Goal: Information Seeking & Learning: Learn about a topic

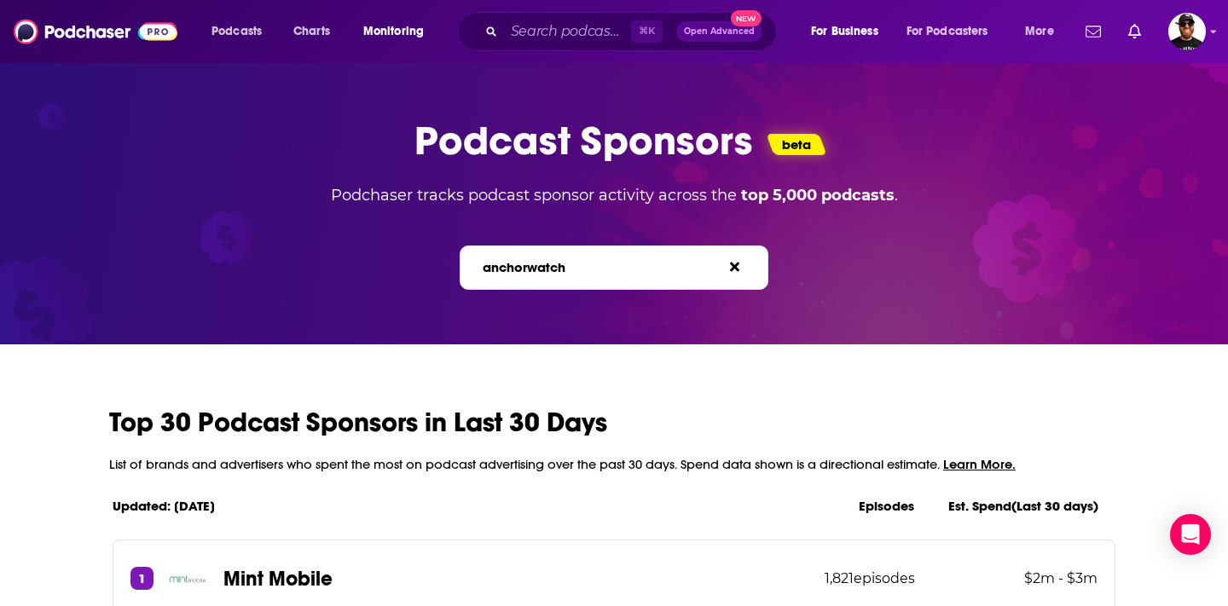
click at [580, 269] on span "e.g. BetterHelp, Audible" at bounding box center [631, 267] width 124 height 14
click at [580, 269] on input "anchorwatch" at bounding box center [558, 267] width 154 height 18
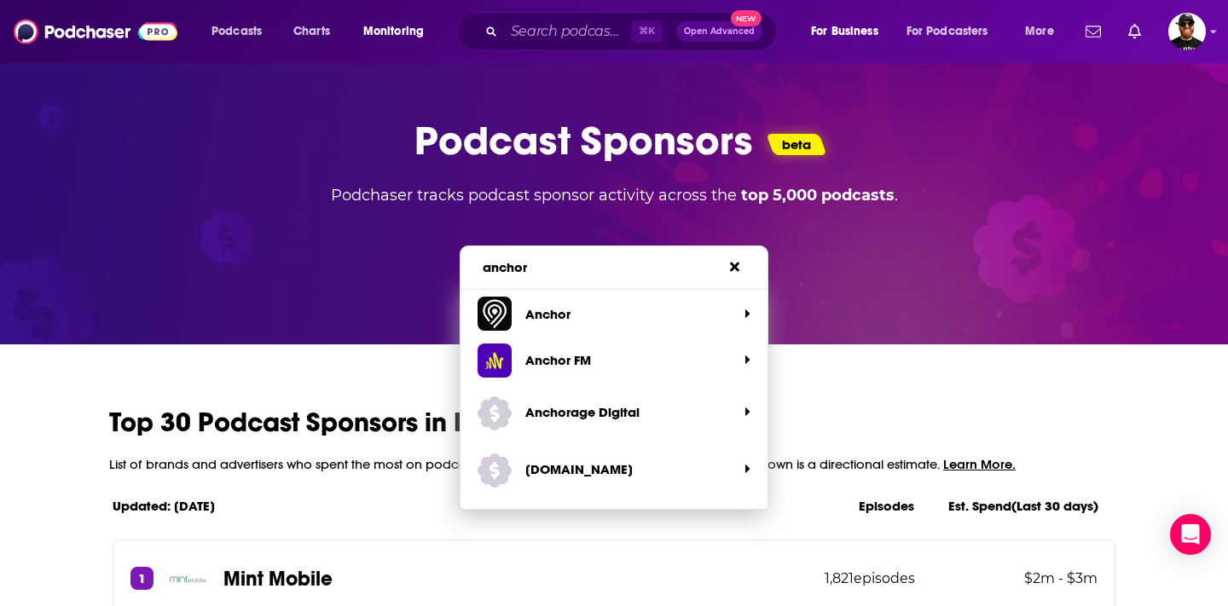
click at [544, 255] on div "anchor Search brands... e.g. BetterHelp, Audible" at bounding box center [615, 268] width 310 height 44
click at [543, 264] on label "Search brands... e.g. BetterHelp, Audible" at bounding box center [588, 267] width 210 height 14
click at [543, 264] on input "anchor" at bounding box center [558, 267] width 154 height 18
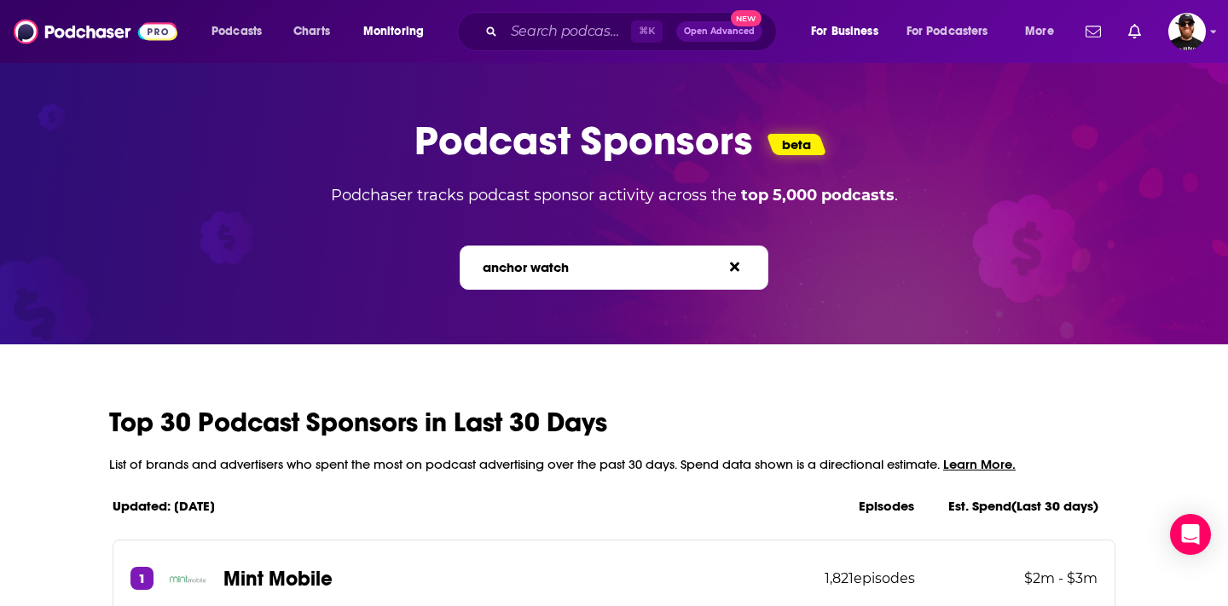
type input "anchor watch"
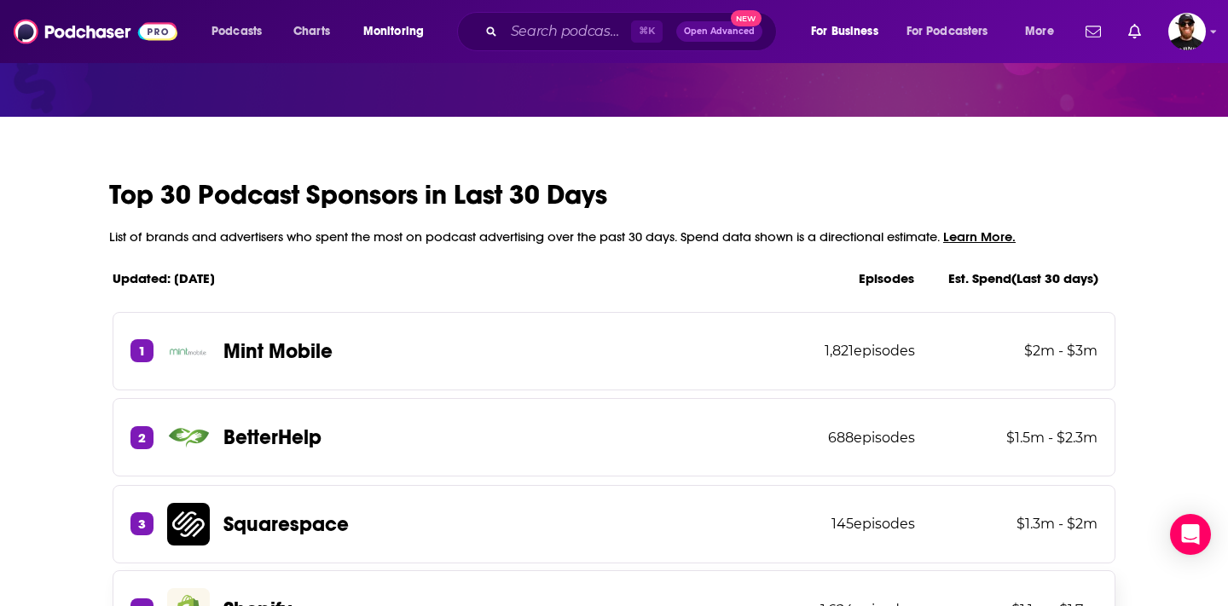
scroll to position [226, 0]
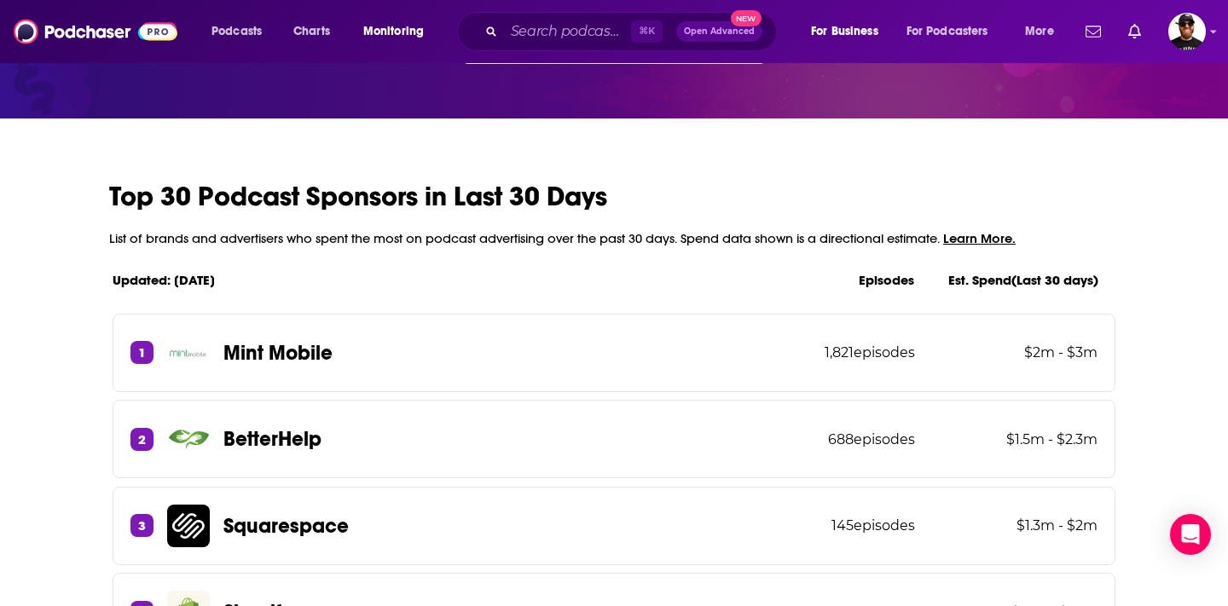
click at [970, 240] on span "Learn More." at bounding box center [979, 238] width 72 height 16
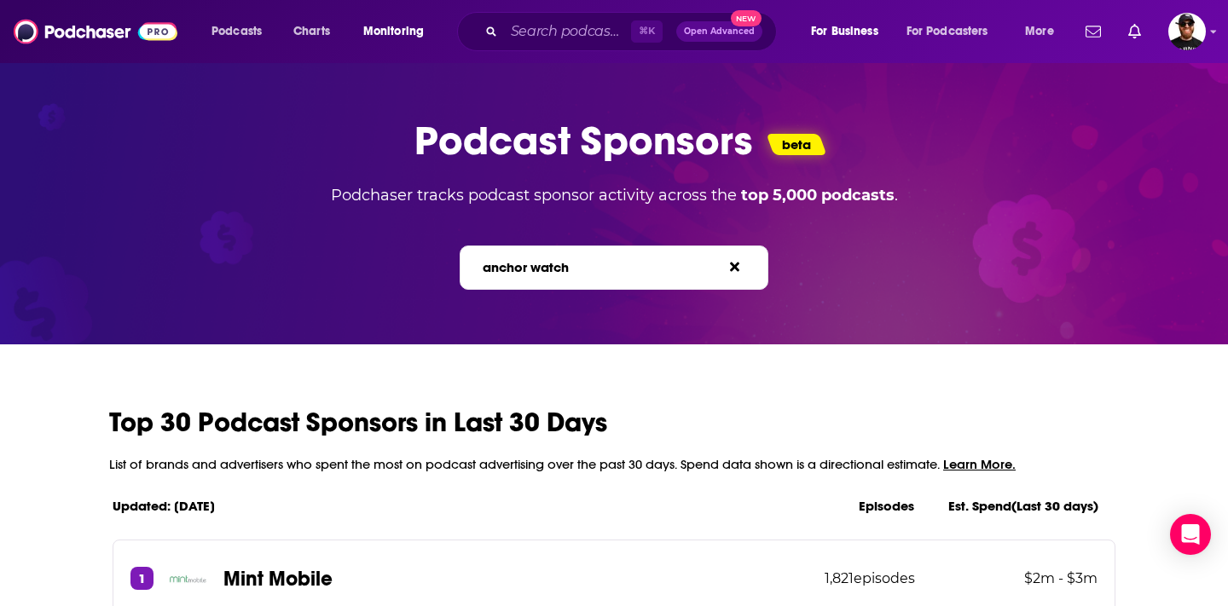
scroll to position [0, 0]
click at [749, 279] on div "anchor watch Search brands... e.g. BetterHelp, Audible" at bounding box center [615, 268] width 310 height 44
click at [738, 260] on icon at bounding box center [734, 267] width 9 height 14
click at [233, 33] on span "Podcasts" at bounding box center [236, 32] width 50 height 24
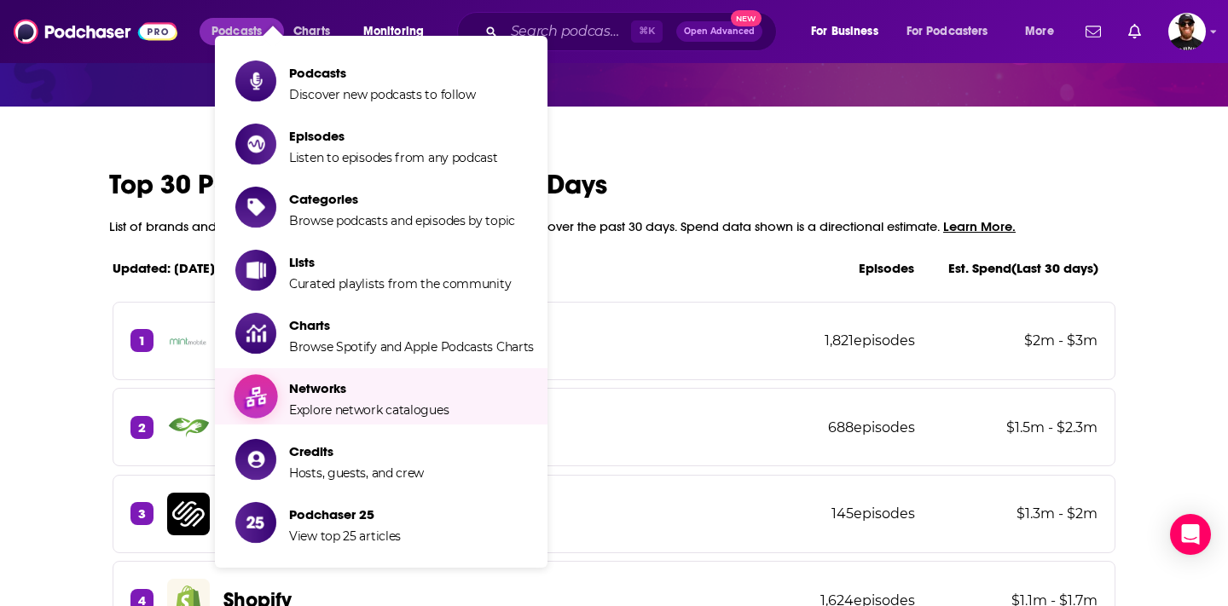
scroll to position [243, 0]
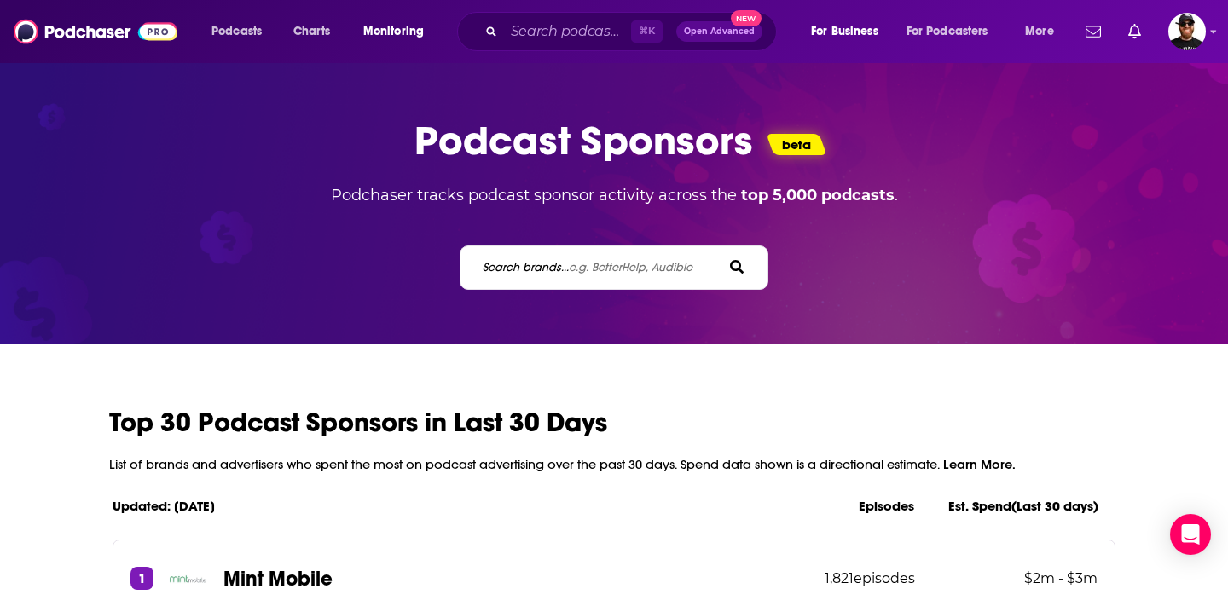
scroll to position [0, 0]
click at [692, 133] on p "Podcast Sponsors" at bounding box center [583, 140] width 339 height 49
click at [769, 130] on div "Podcast Sponsors beta" at bounding box center [614, 140] width 400 height 49
click at [614, 183] on div "Podcast Sponsors beta Podchaser tracks podcast sponsor activity across the top …" at bounding box center [613, 203] width 1209 height 174
click at [589, 195] on p "Podchaser tracks podcast sponsor activity across the top 5,000 podcasts ." at bounding box center [615, 195] width 622 height 19
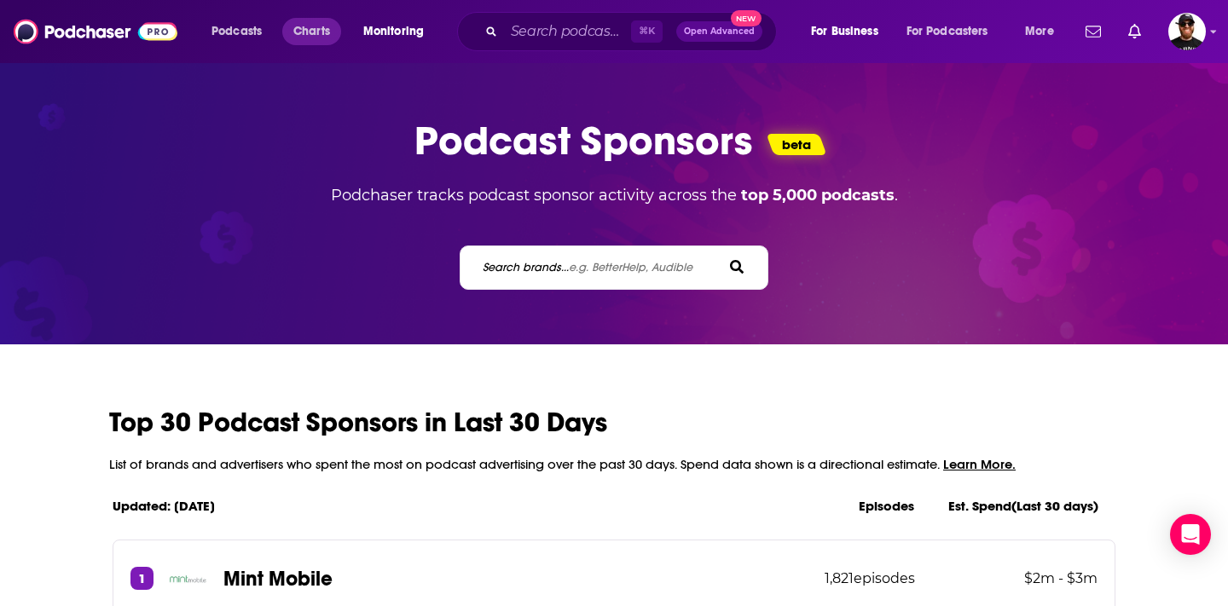
click at [308, 29] on span "Charts" at bounding box center [311, 32] width 37 height 24
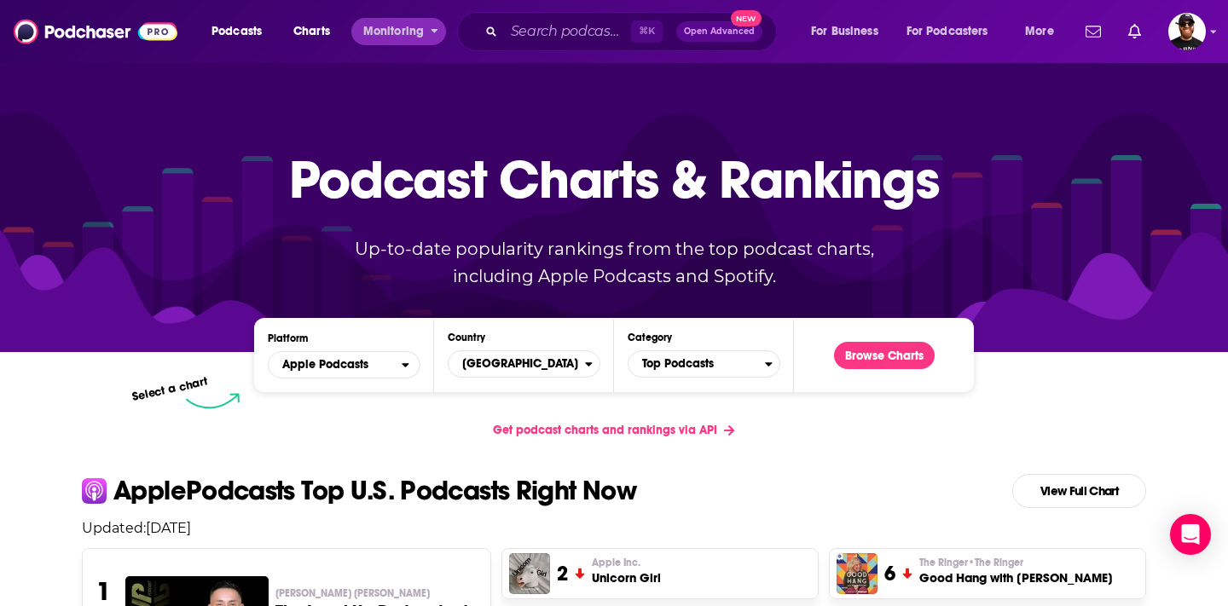
click at [385, 27] on span "Monitoring" at bounding box center [393, 32] width 61 height 24
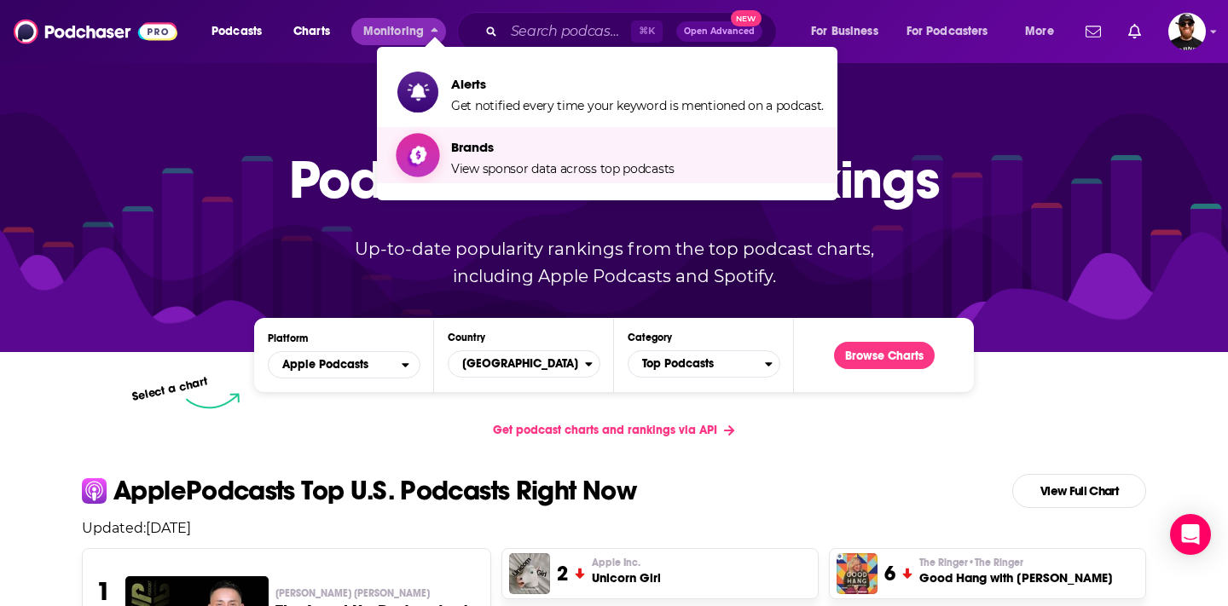
click at [487, 174] on span "View sponsor data across top podcasts" at bounding box center [562, 168] width 223 height 15
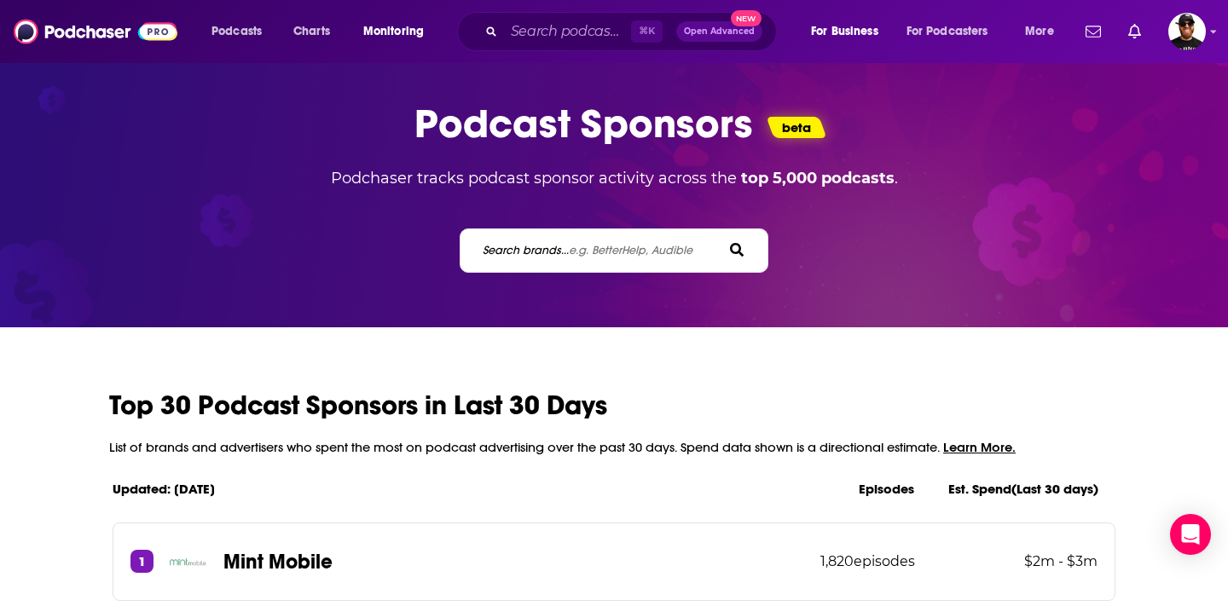
scroll to position [23, 0]
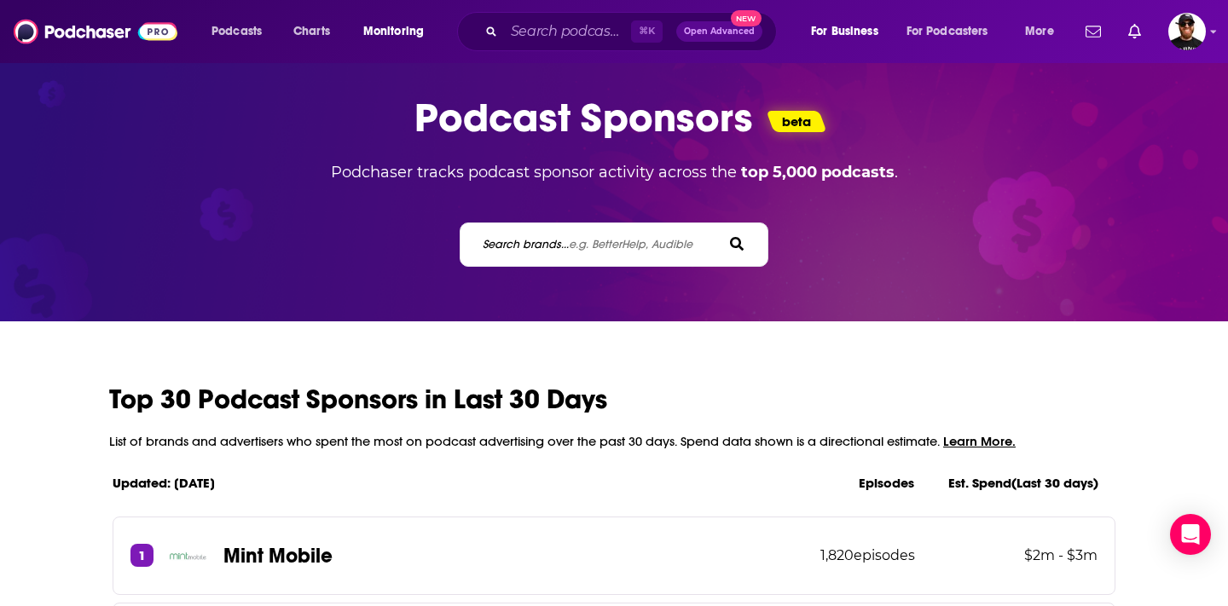
click at [962, 443] on span "Learn More." at bounding box center [979, 441] width 72 height 16
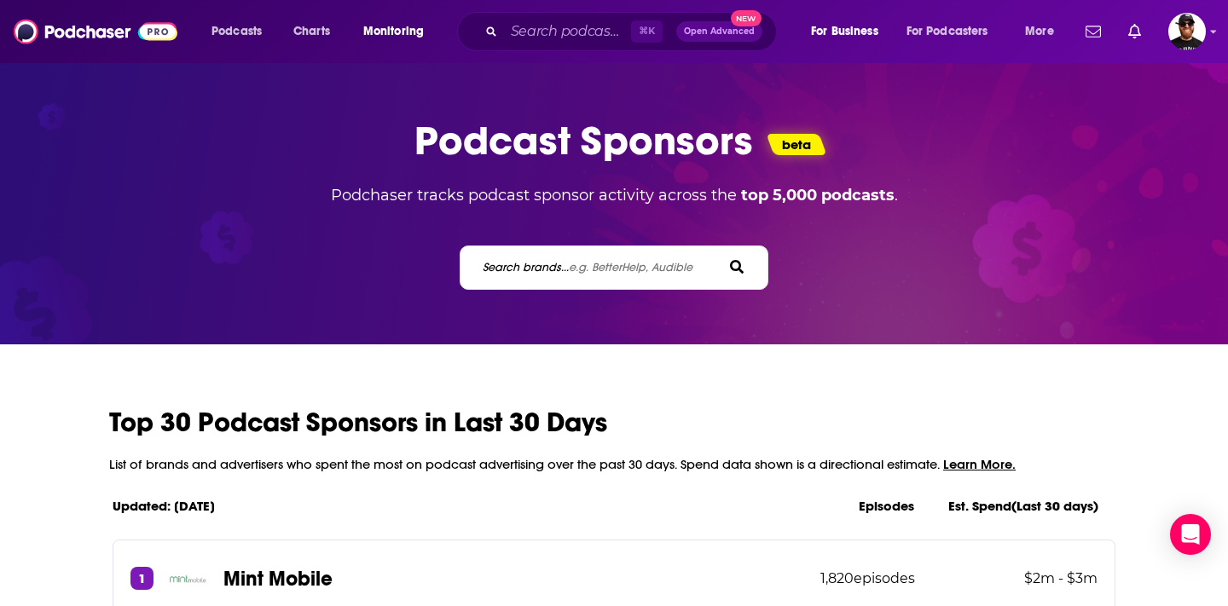
scroll to position [0, 0]
click at [532, 267] on label "Search brands... e.g. BetterHelp, Audible" at bounding box center [588, 267] width 210 height 14
click at [532, 267] on input "Search brands... e.g. BetterHelp, Audible" at bounding box center [558, 267] width 154 height 18
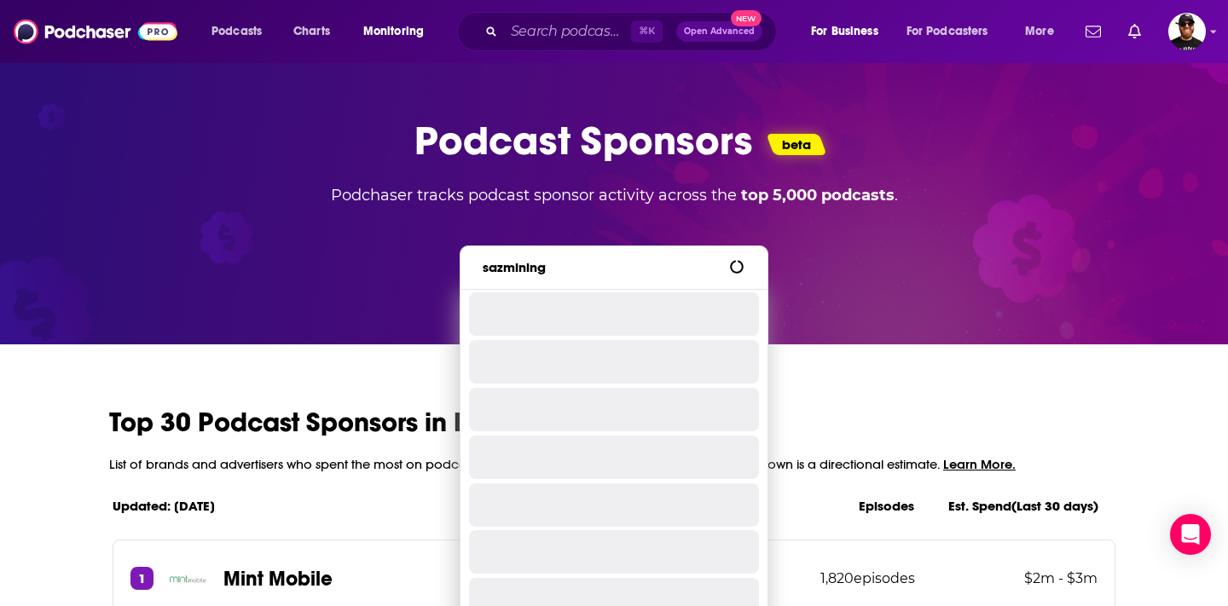
type input "sazmining"
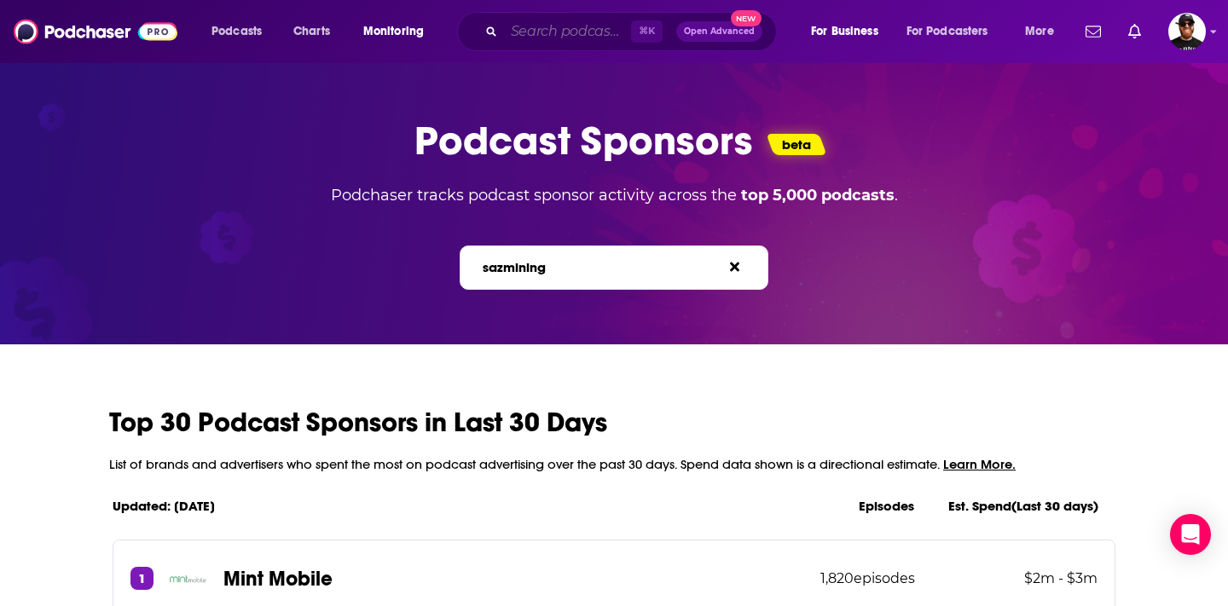
click at [564, 32] on input "Search podcasts, credits, & more..." at bounding box center [567, 31] width 127 height 27
click at [529, 23] on input "Search podcasts, credits, & more..." at bounding box center [567, 31] width 127 height 27
click at [548, 23] on input "Search podcasts, credits, & more..." at bounding box center [567, 31] width 127 height 27
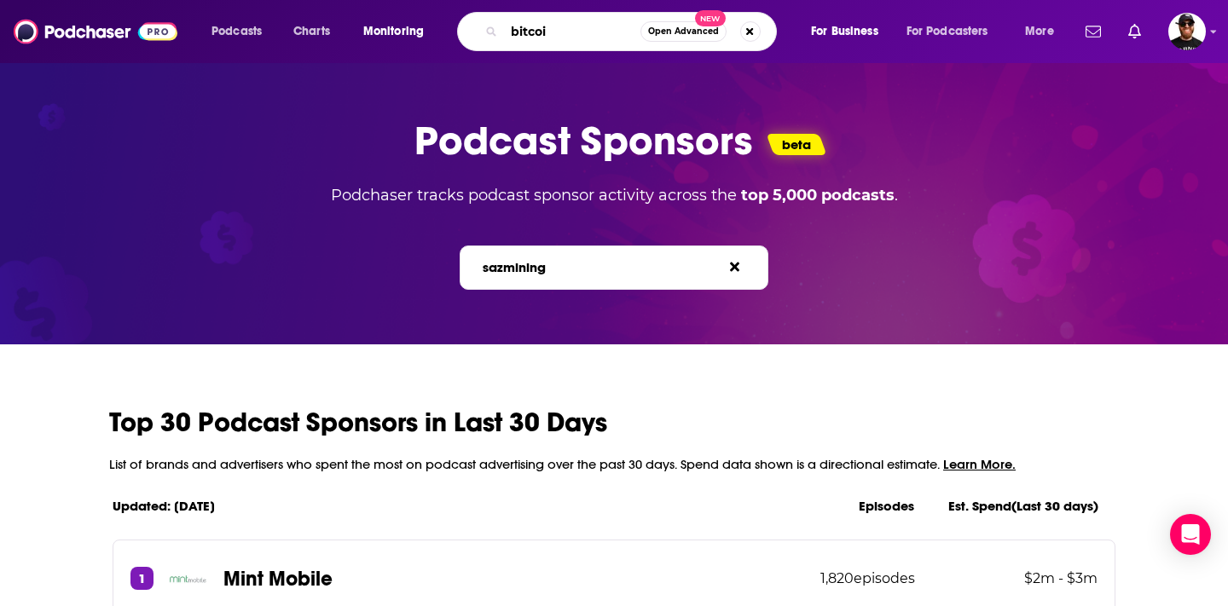
type input "bitcoin"
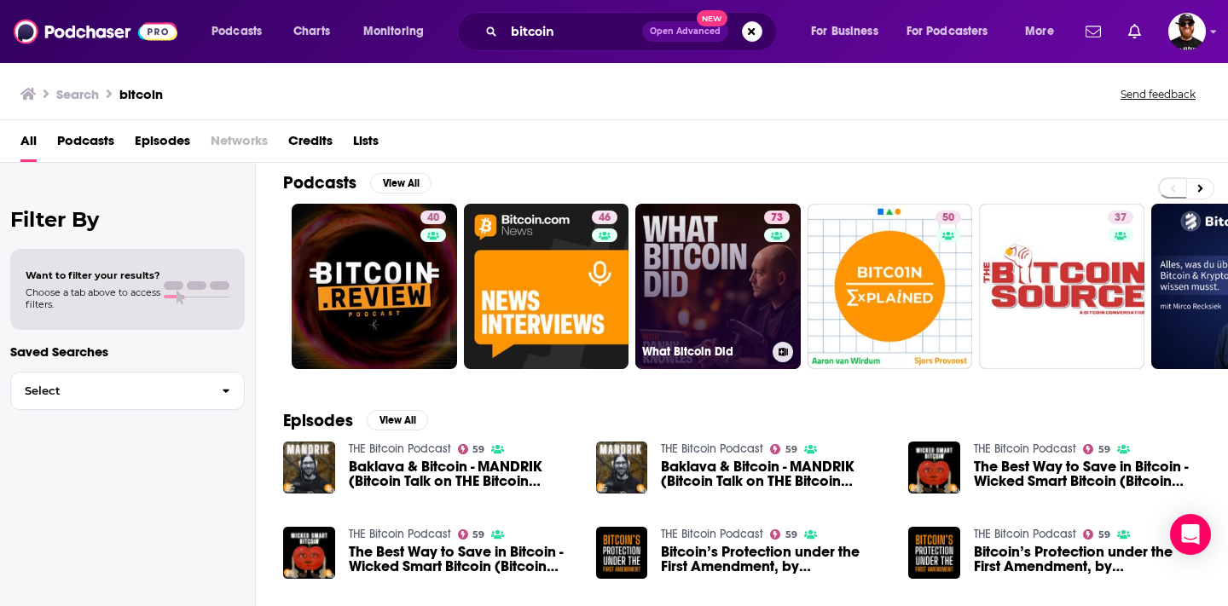
scroll to position [110, 0]
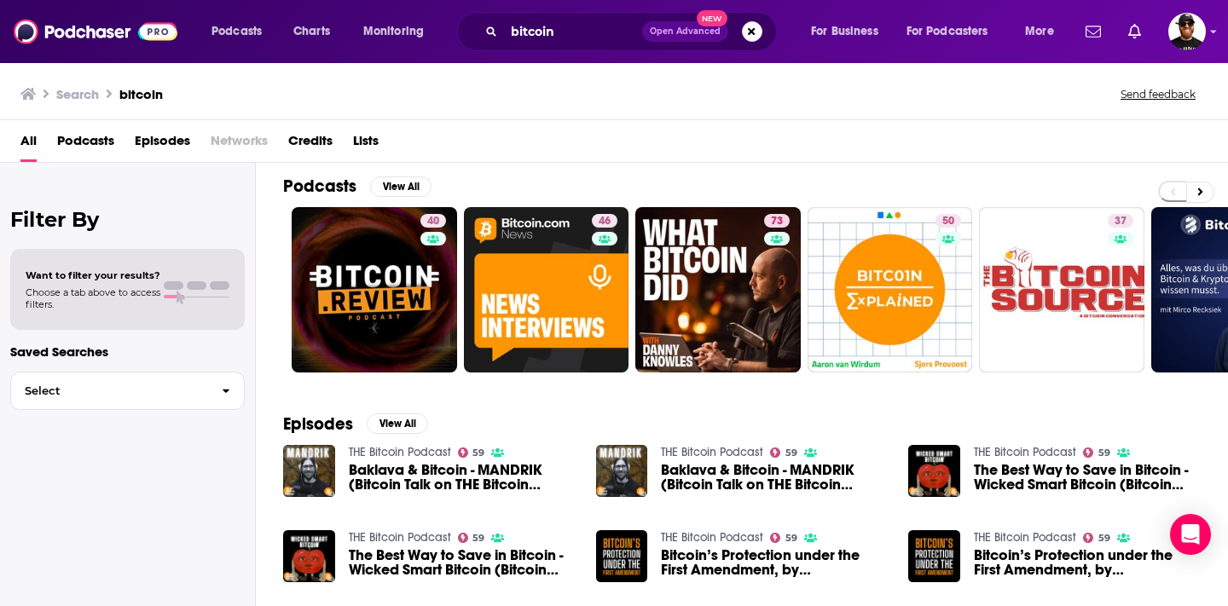
click at [96, 145] on span "Podcasts" at bounding box center [85, 144] width 57 height 35
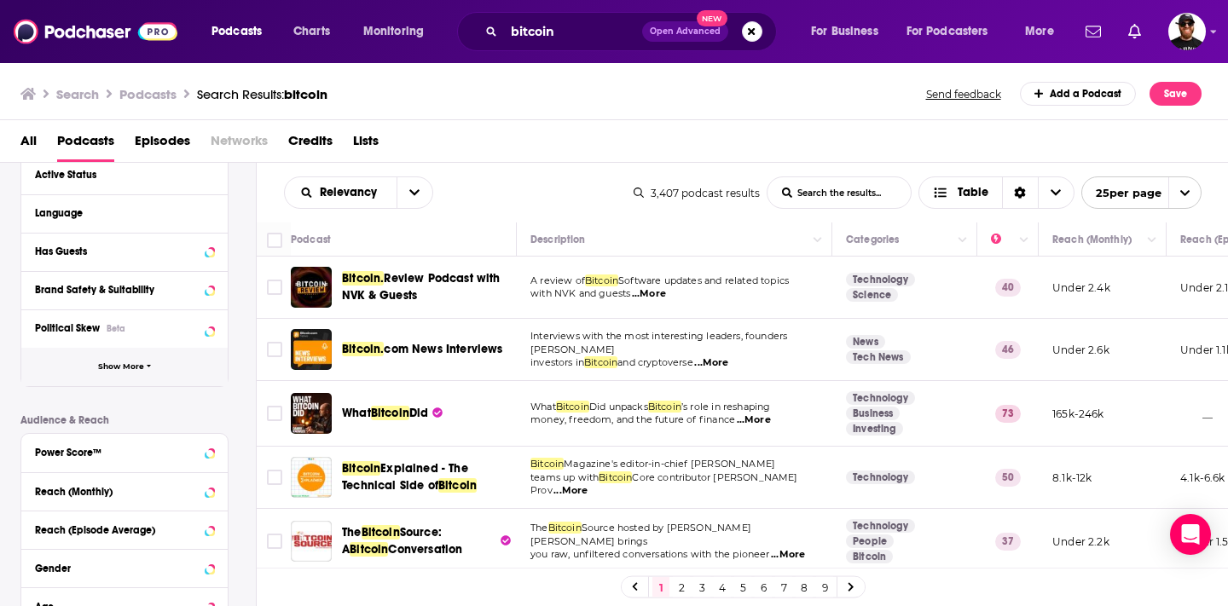
scroll to position [265, 0]
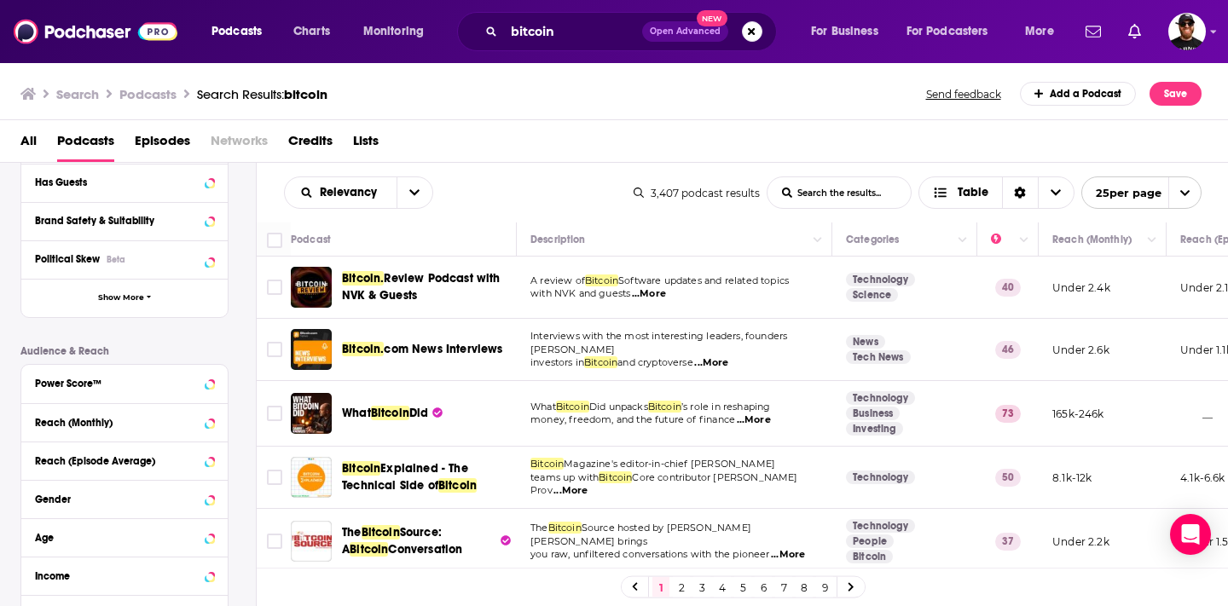
click at [203, 369] on div "Power Score™" at bounding box center [124, 384] width 206 height 38
click at [202, 379] on div at bounding box center [198, 382] width 32 height 21
click at [211, 381] on icon at bounding box center [210, 383] width 8 height 4
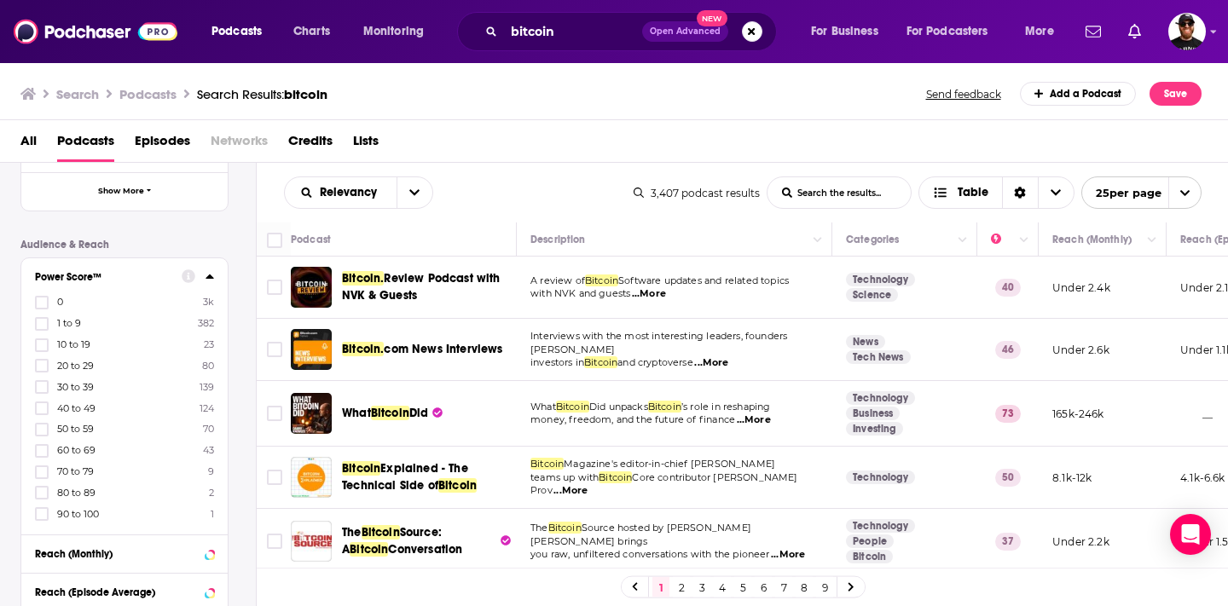
scroll to position [385, 0]
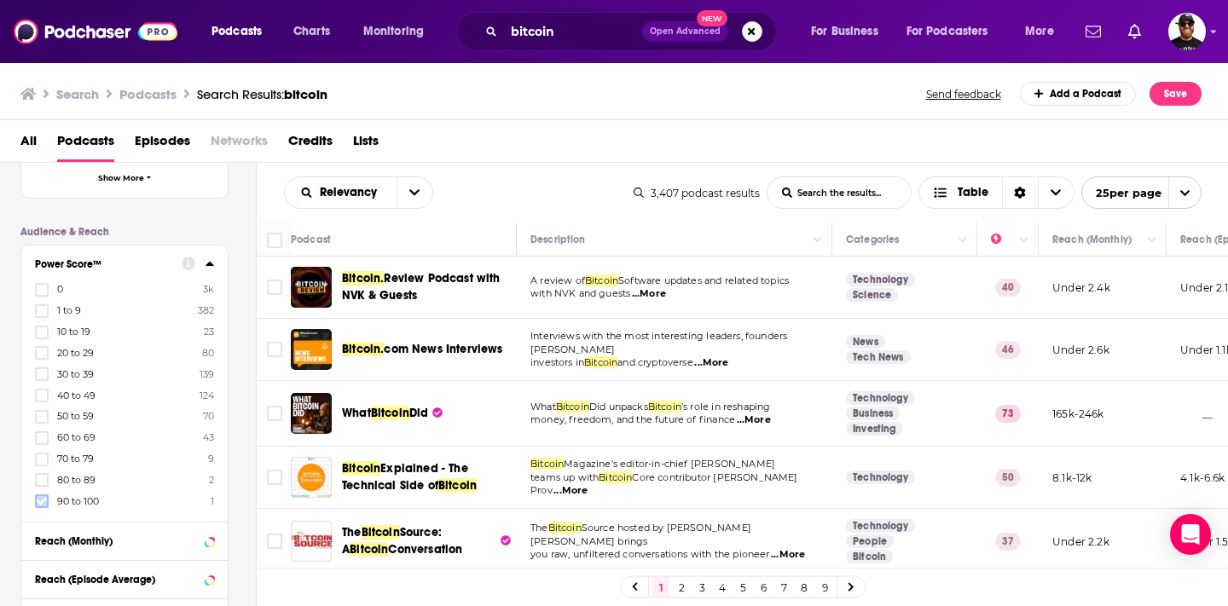
click at [43, 502] on icon at bounding box center [42, 502] width 10 height 8
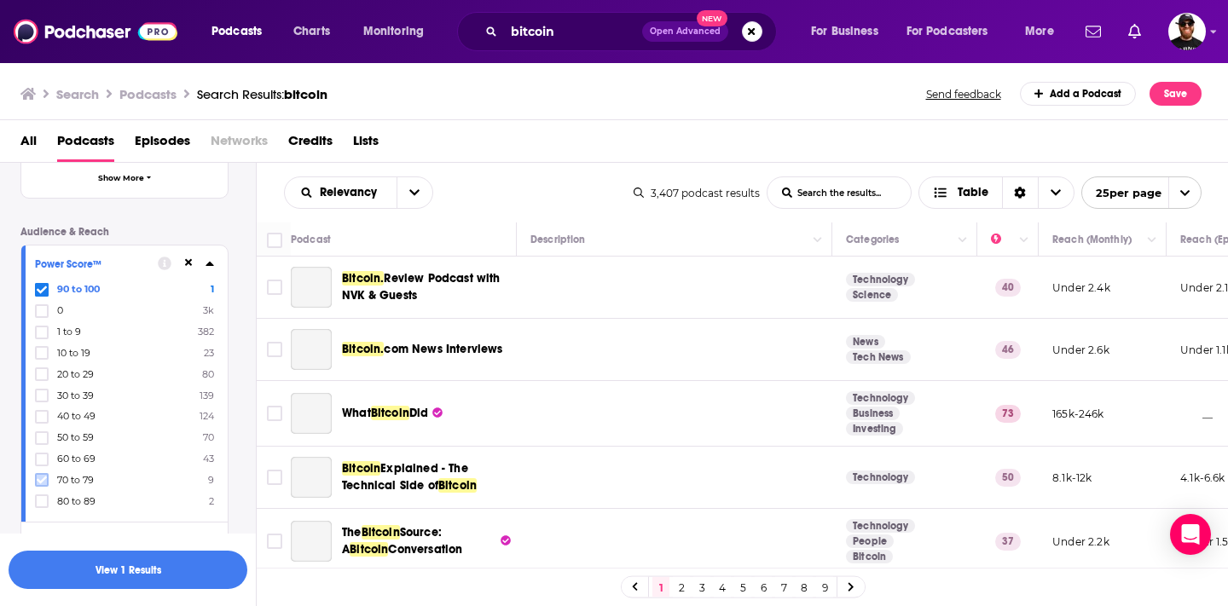
click at [44, 475] on icon at bounding box center [42, 480] width 10 height 10
click at [45, 503] on icon at bounding box center [42, 501] width 10 height 10
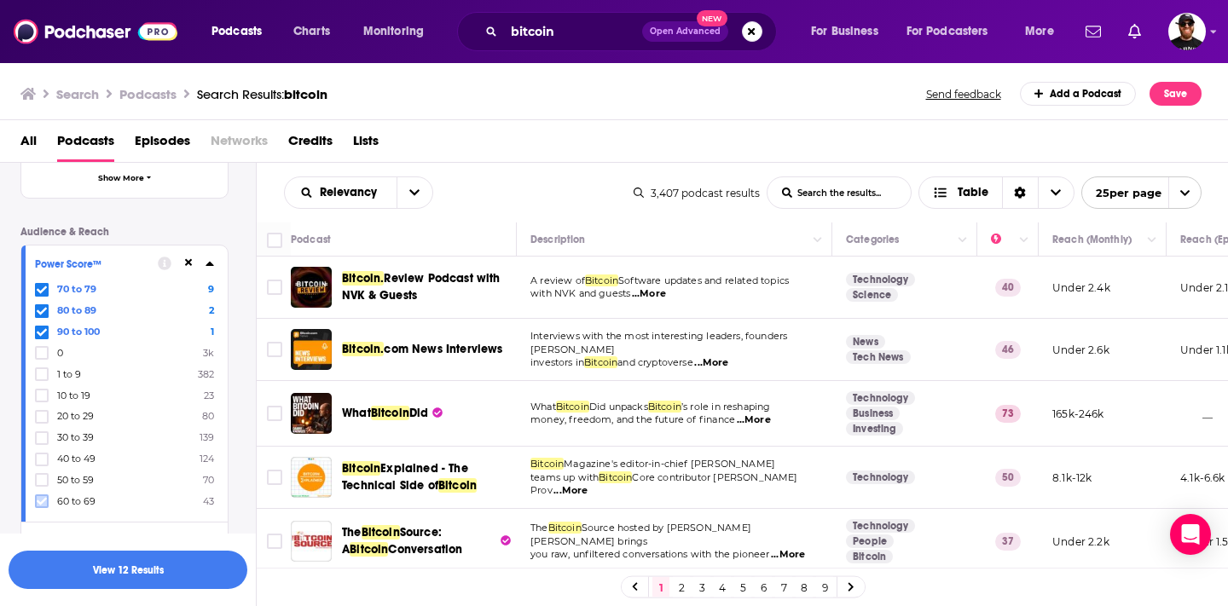
click at [42, 502] on icon at bounding box center [42, 502] width 10 height 8
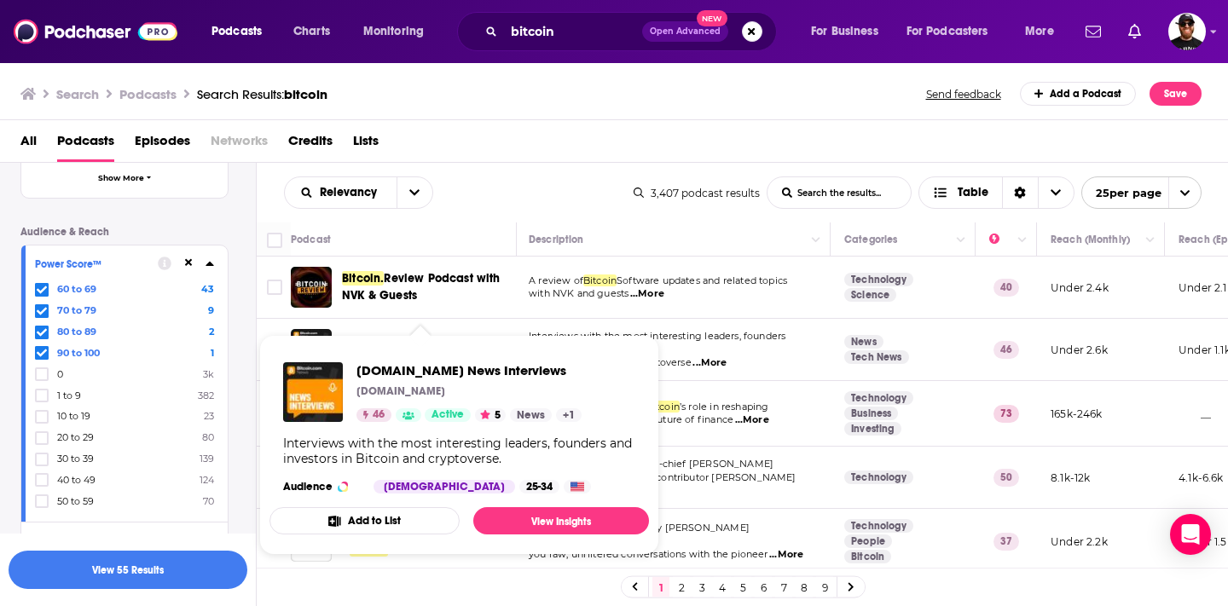
scroll to position [0, 2]
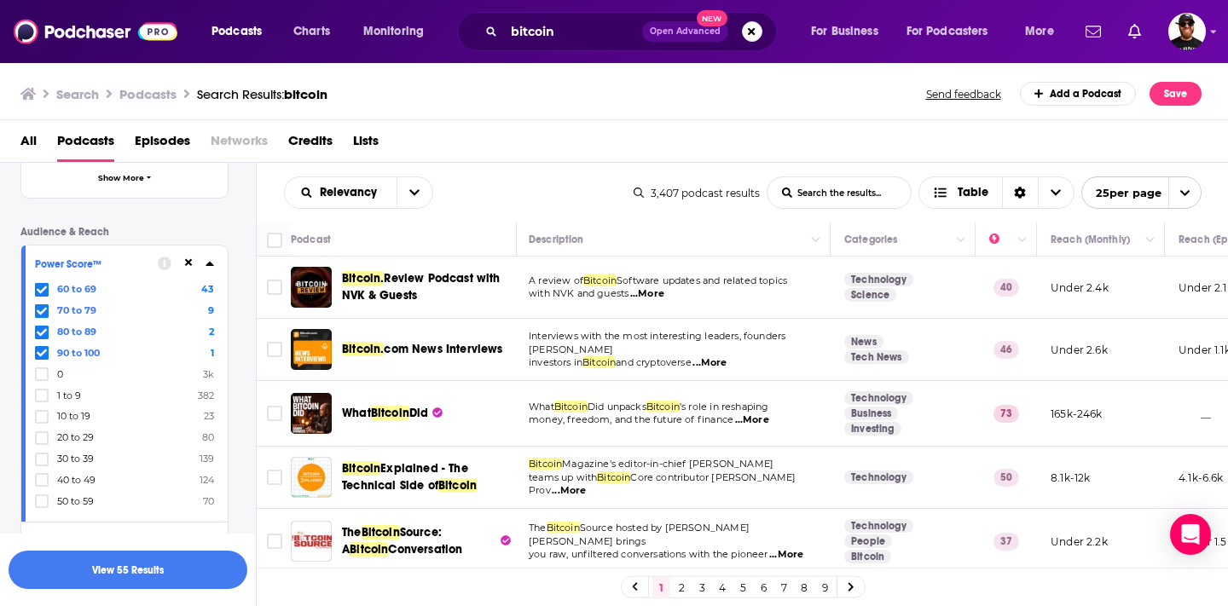
click at [403, 542] on span "The Bitcoin Source: A Bitcoin Conversation" at bounding box center [419, 541] width 154 height 34
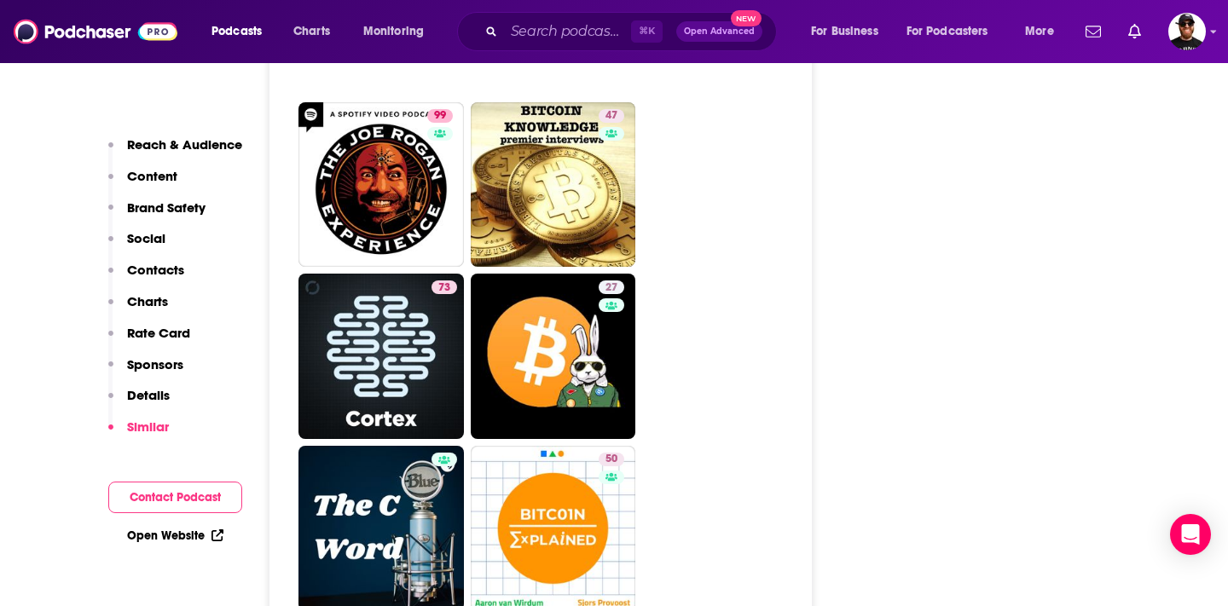
scroll to position [4767, 0]
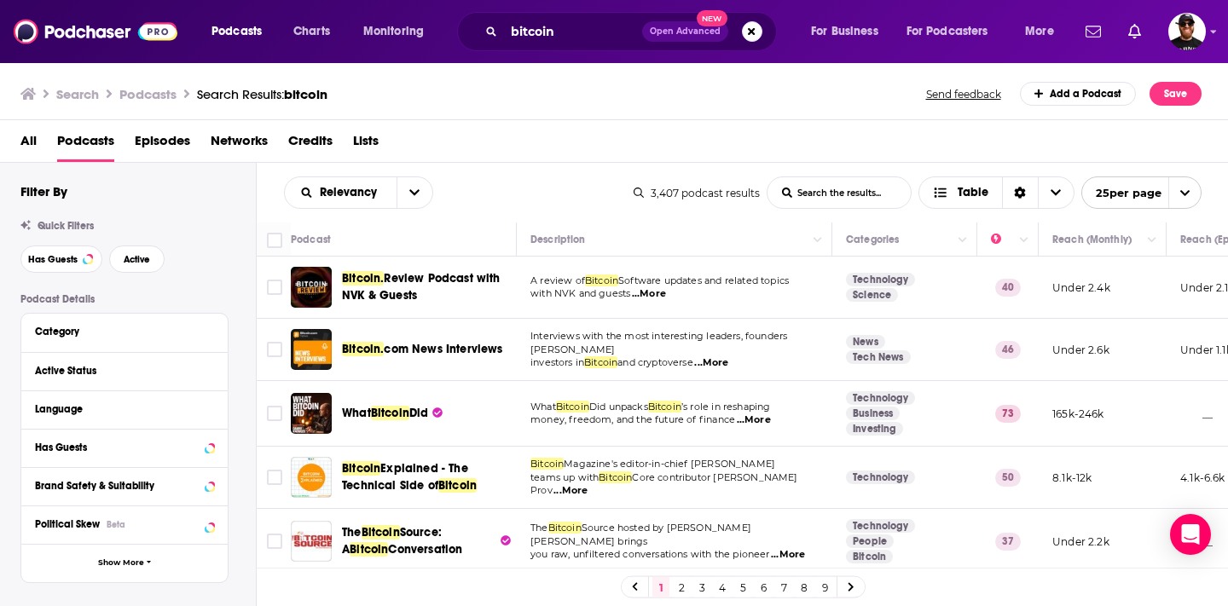
click at [530, 179] on div "Relevancy List Search Input Search the results... Table" at bounding box center [459, 193] width 350 height 32
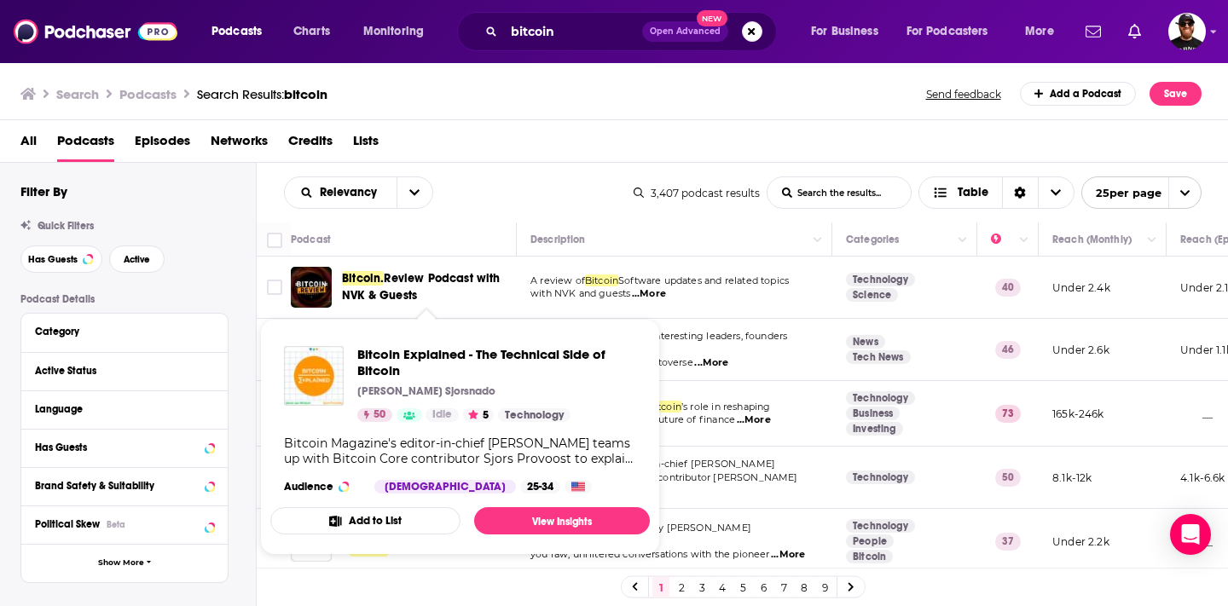
click at [386, 464] on div "Podcasts Charts Monitoring bitcoin Open Advanced New For Business For Podcaster…" at bounding box center [614, 303] width 1228 height 606
click at [533, 520] on link "View Insights" at bounding box center [562, 520] width 176 height 27
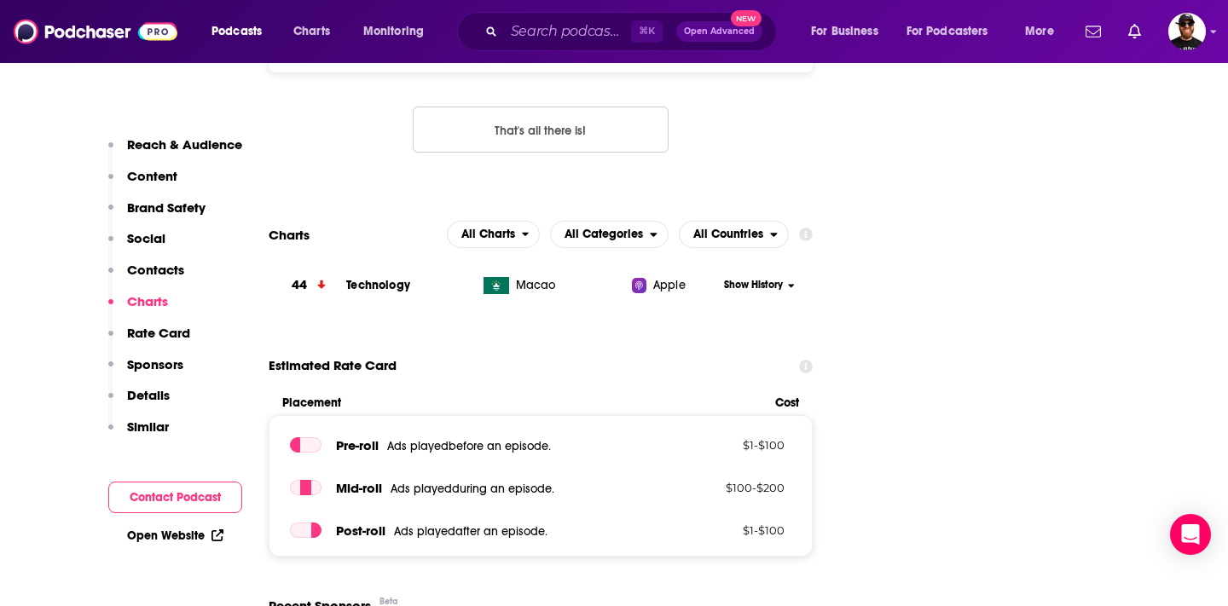
scroll to position [1625, 0]
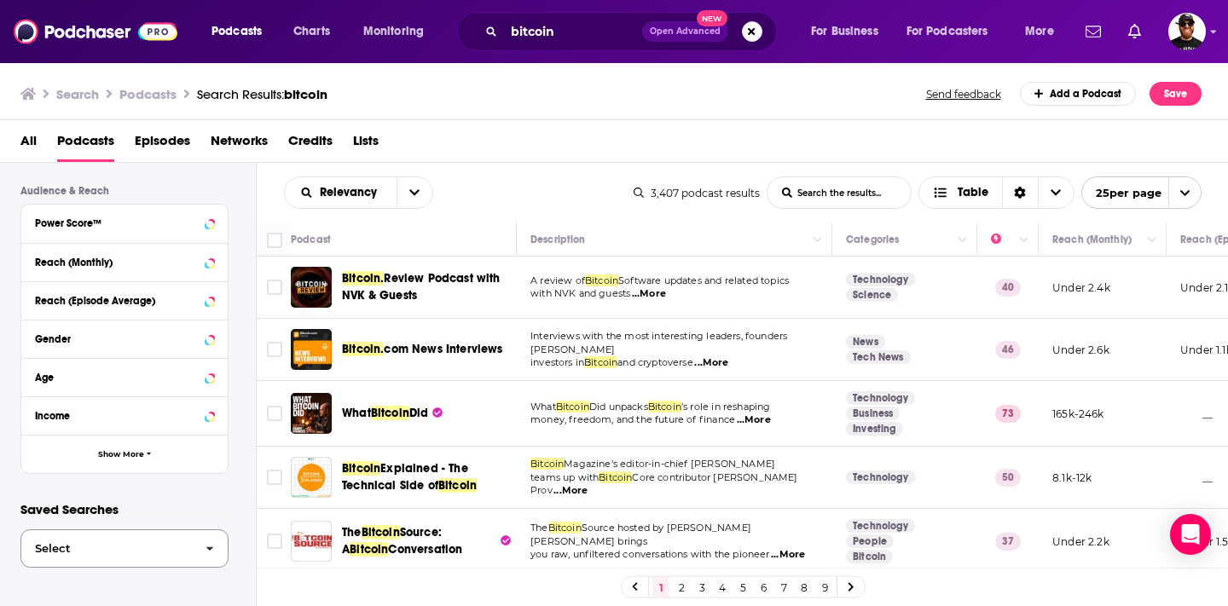
scroll to position [425, 0]
click at [126, 548] on span "Select" at bounding box center [106, 549] width 171 height 11
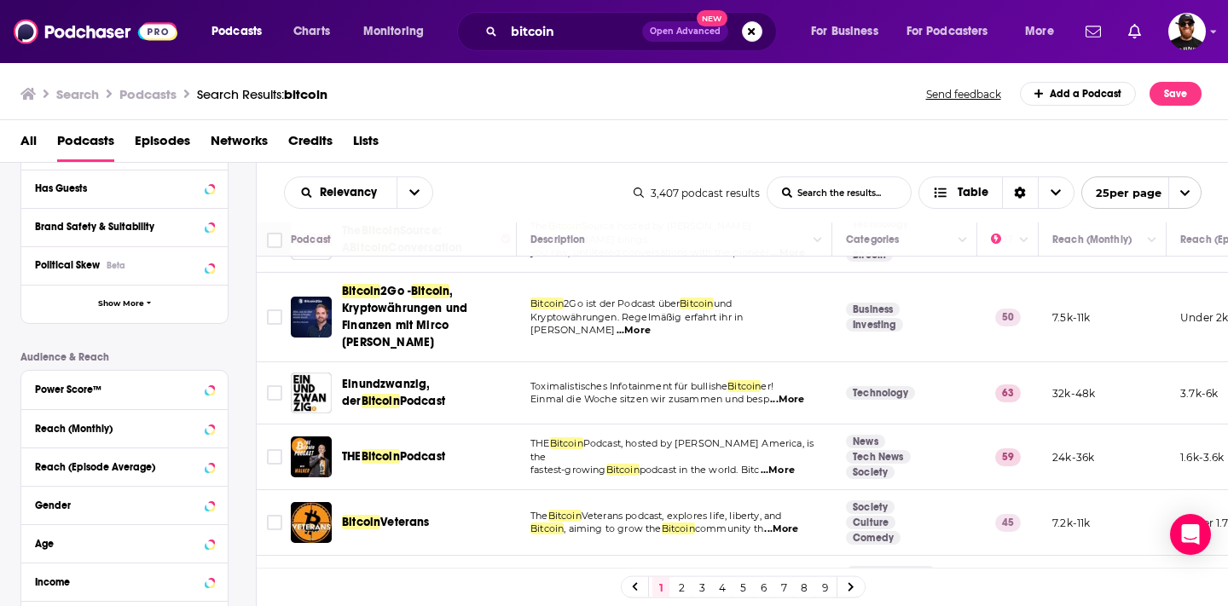
scroll to position [318, 0]
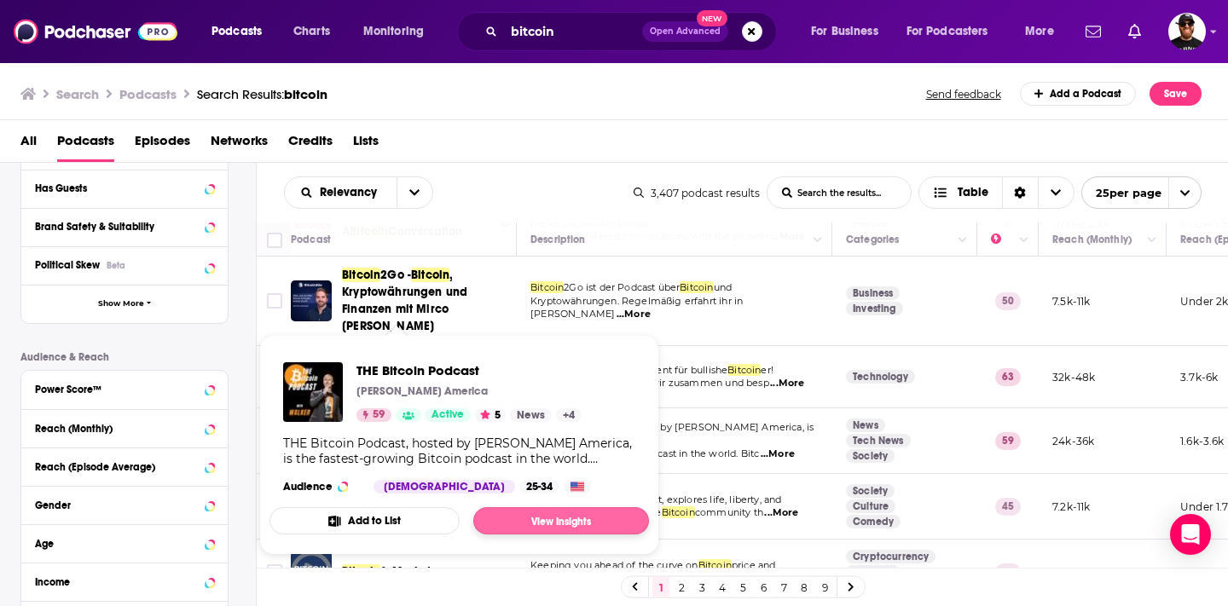
click at [533, 525] on link "View Insights" at bounding box center [561, 520] width 176 height 27
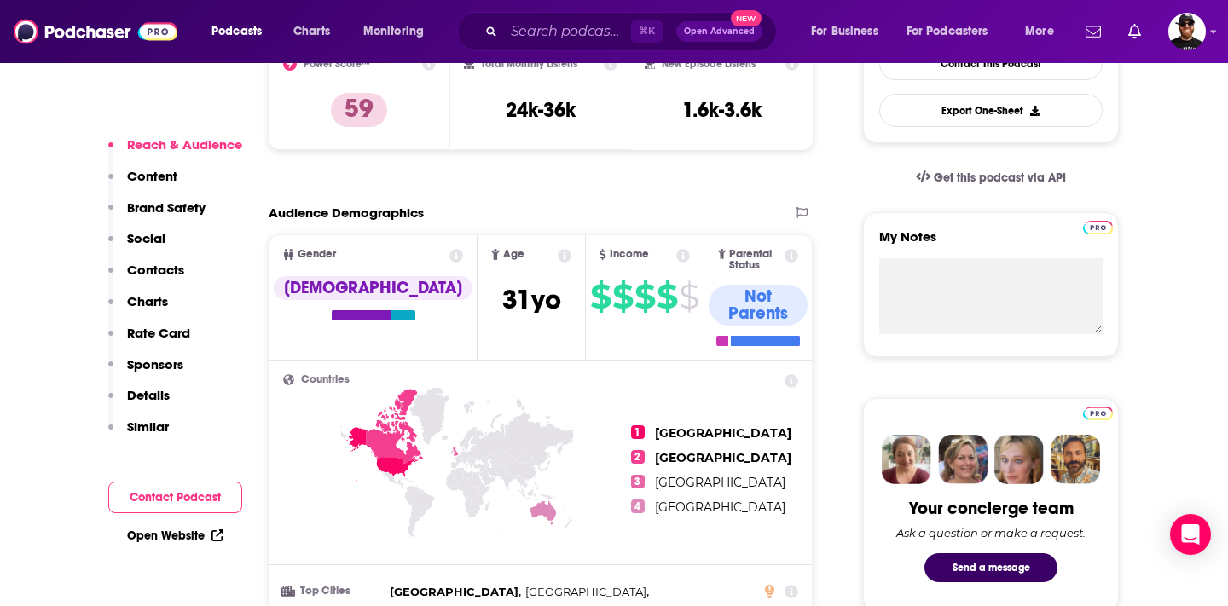
click at [154, 364] on p "Sponsors" at bounding box center [155, 364] width 56 height 16
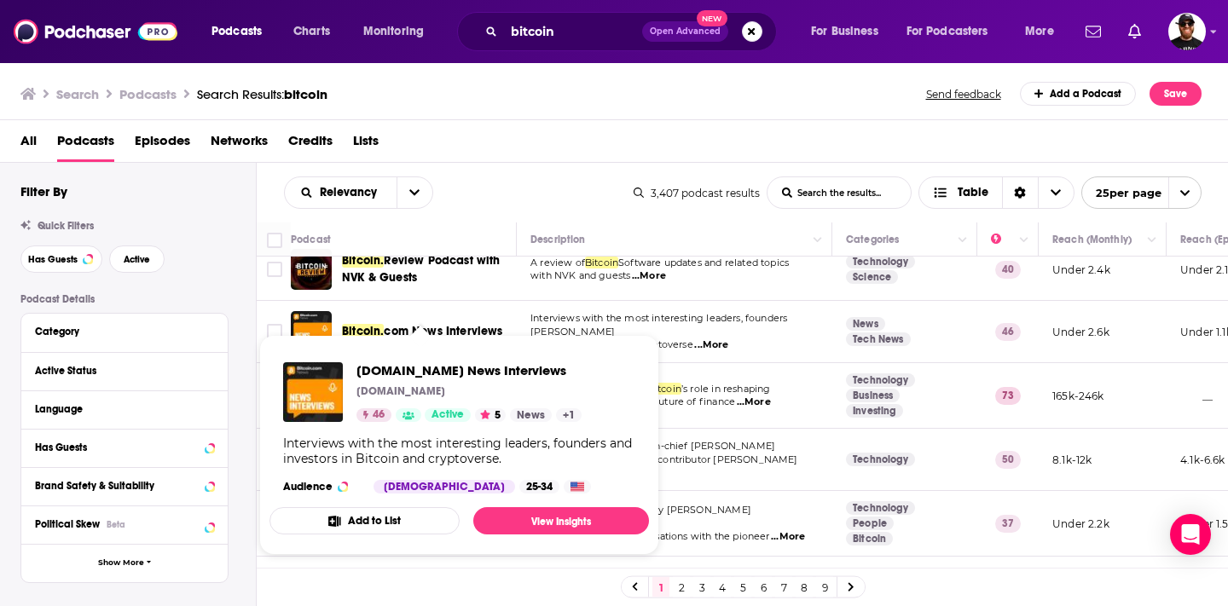
scroll to position [19, 0]
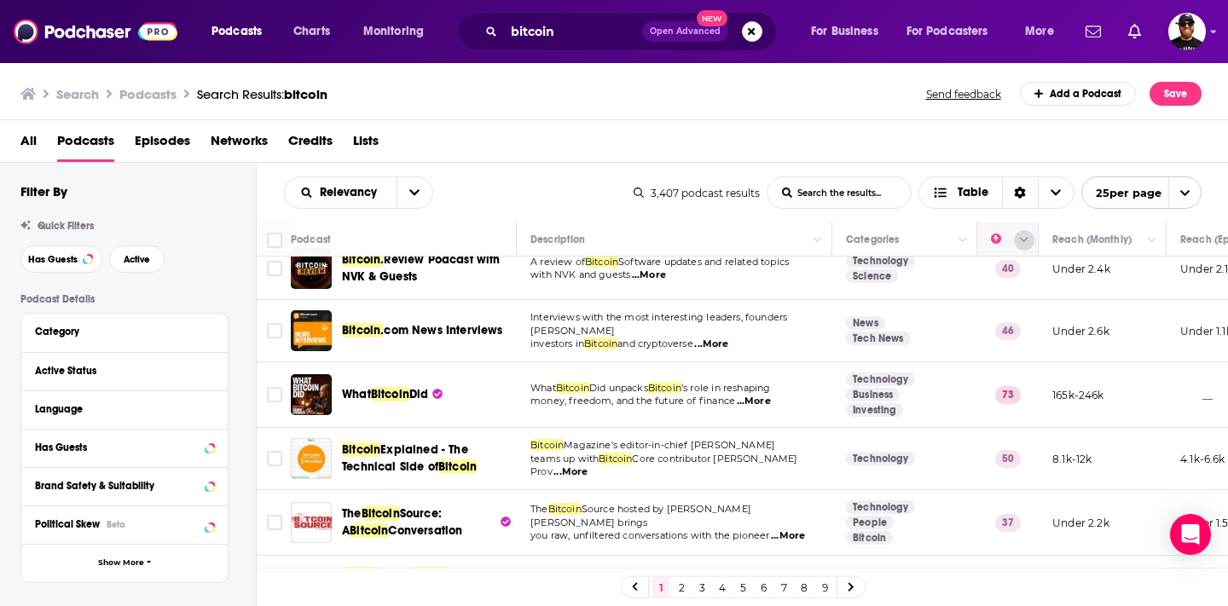
click at [1020, 240] on icon "Column Actions" at bounding box center [1024, 240] width 9 height 5
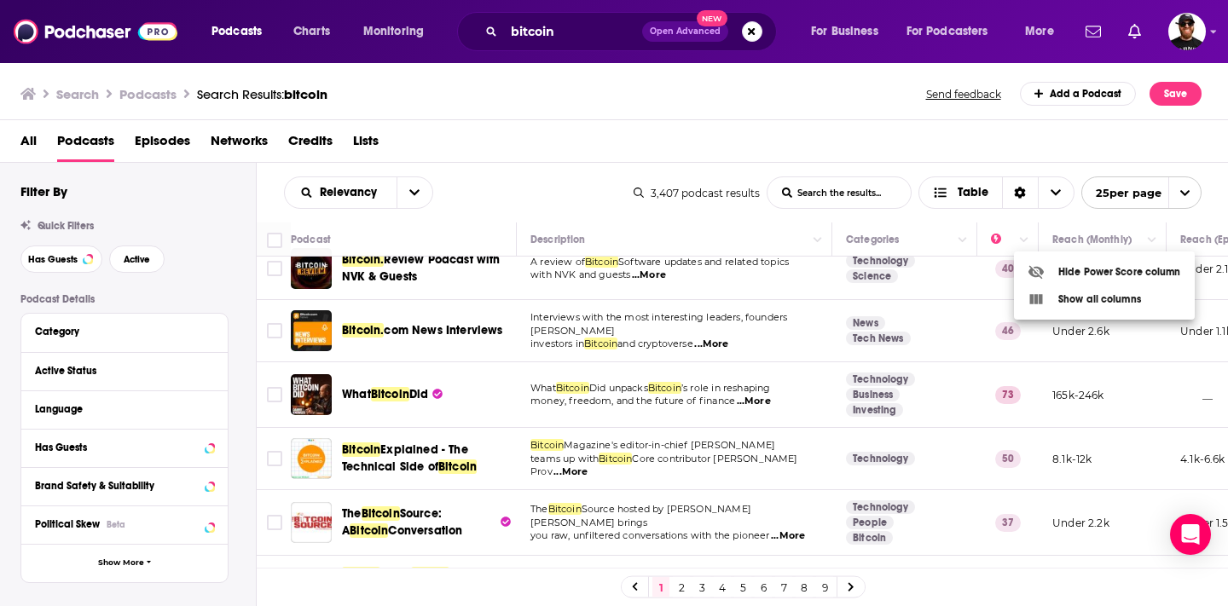
scroll to position [0, 0]
click at [130, 436] on div at bounding box center [614, 303] width 1228 height 606
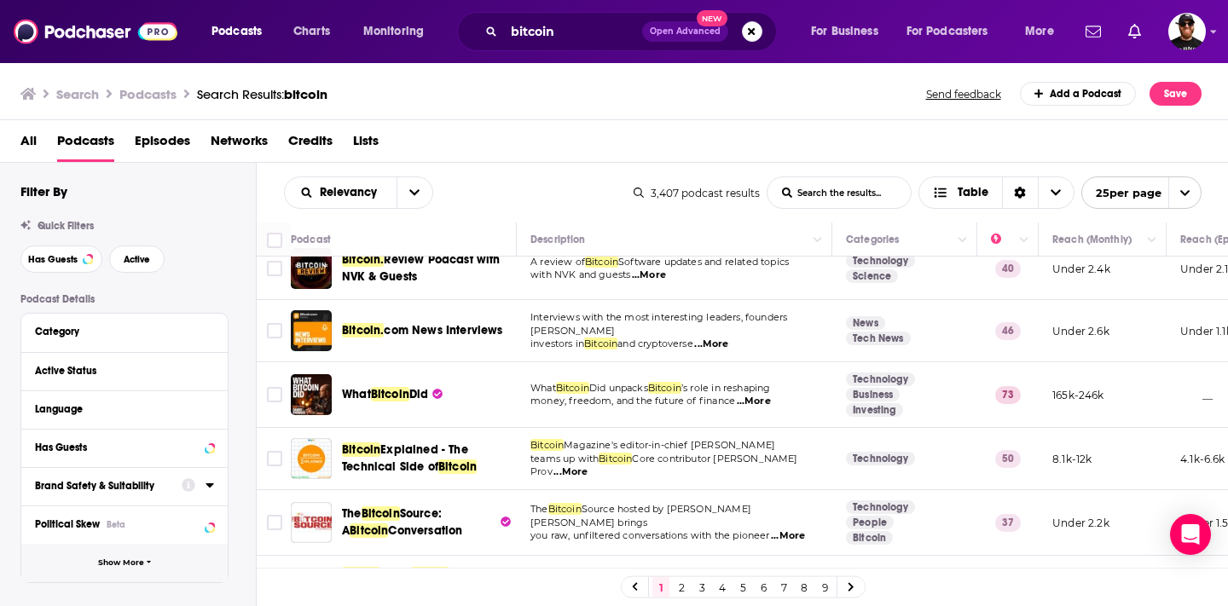
click at [117, 556] on button "Show More" at bounding box center [124, 563] width 206 height 38
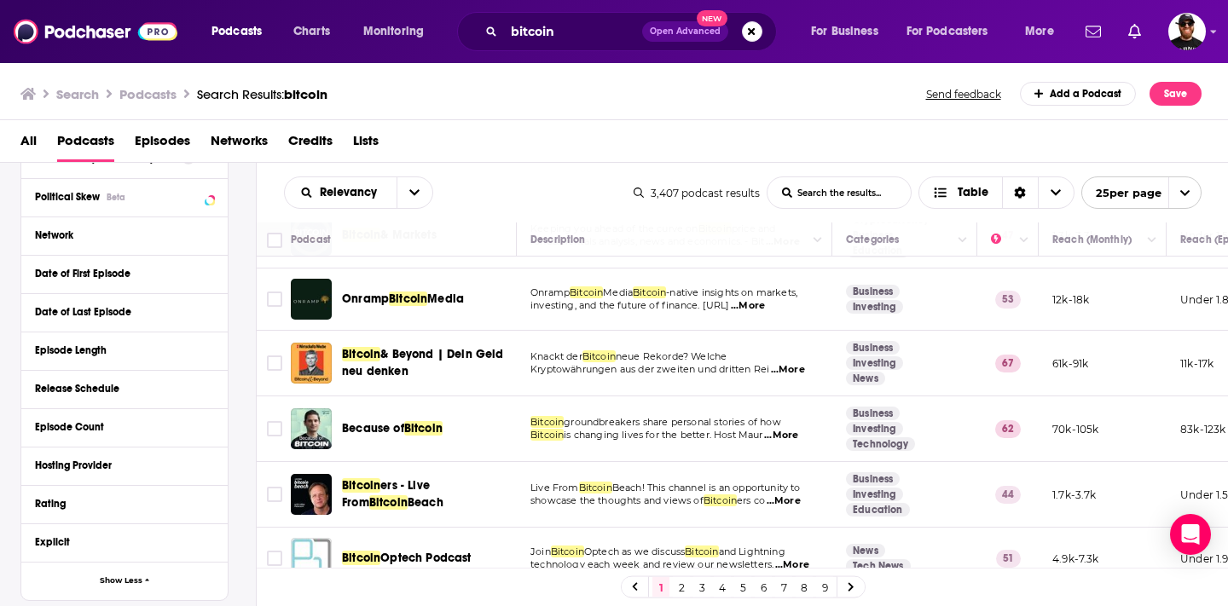
click at [853, 139] on div "All Podcasts Episodes Networks Credits Lists" at bounding box center [617, 144] width 1195 height 35
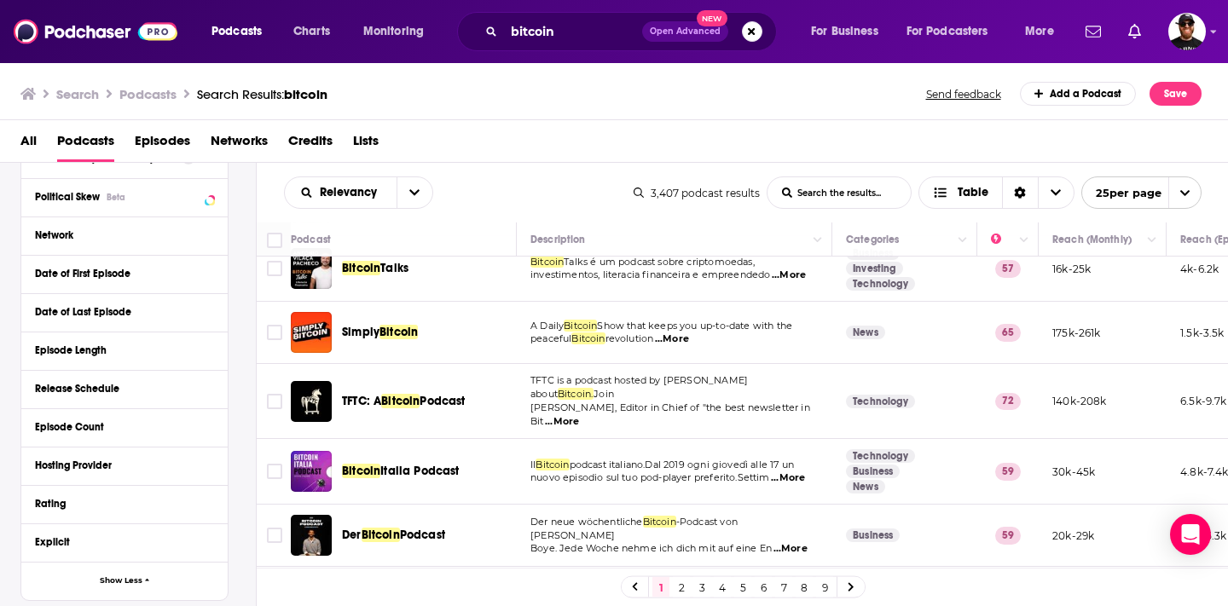
scroll to position [1077, 0]
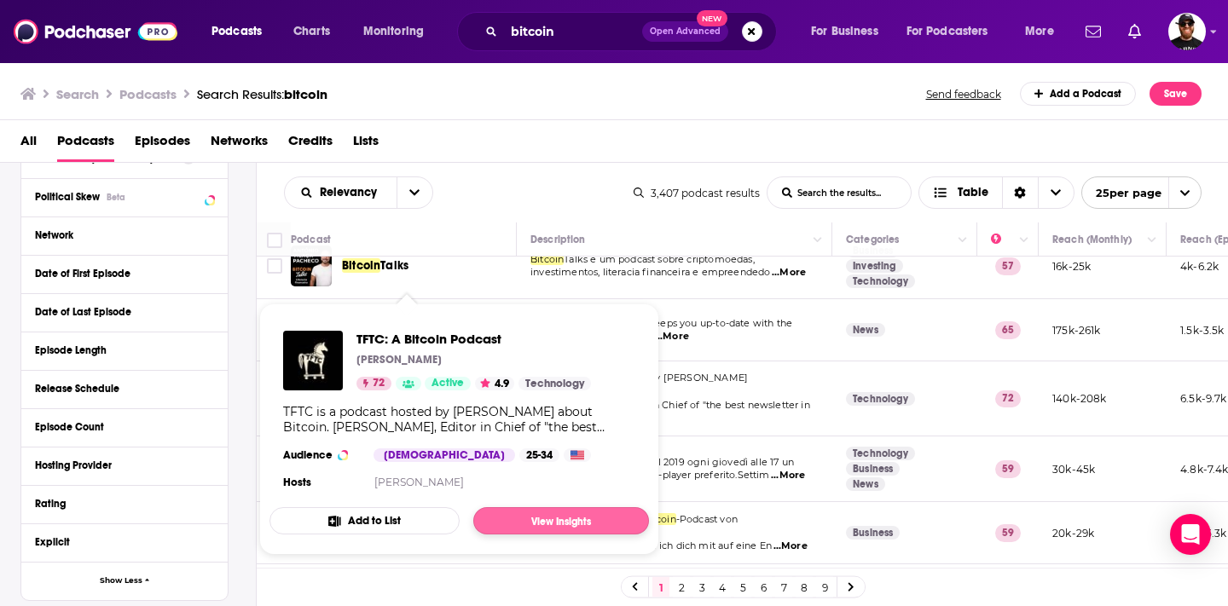
click at [551, 520] on link "View Insights" at bounding box center [561, 520] width 176 height 27
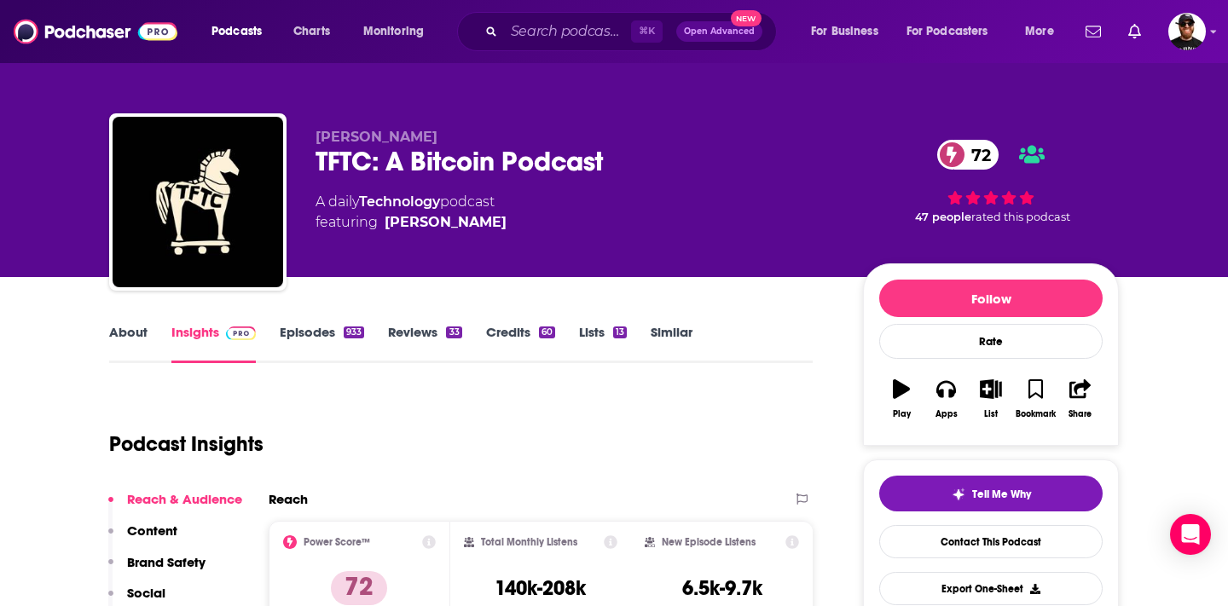
scroll to position [58, 0]
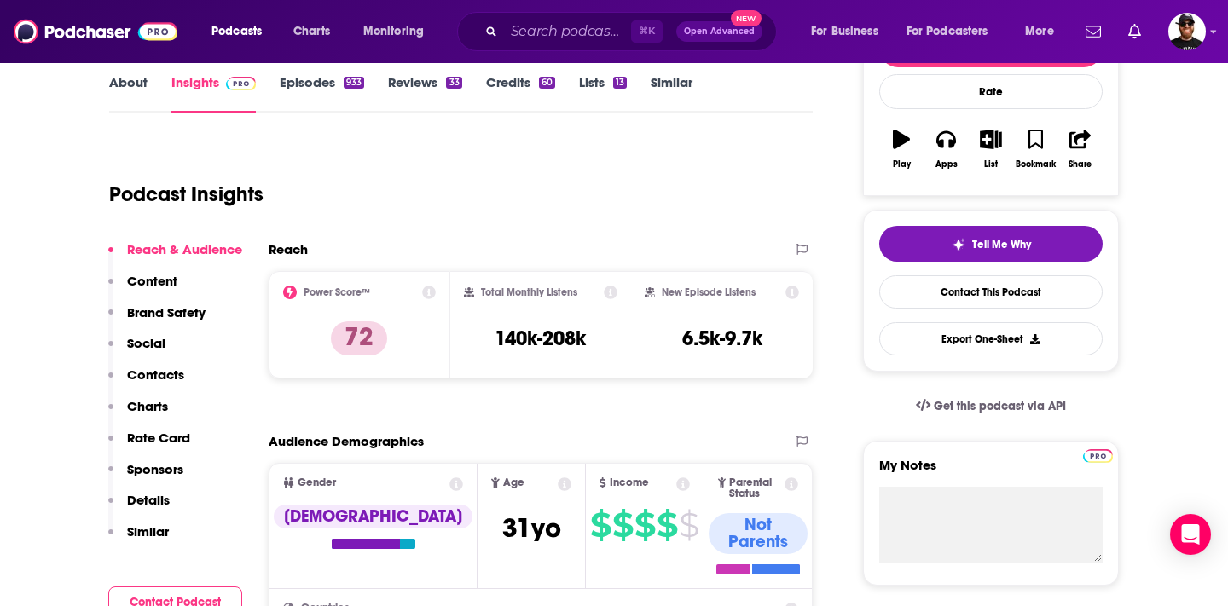
click at [159, 473] on p "Sponsors" at bounding box center [155, 469] width 56 height 16
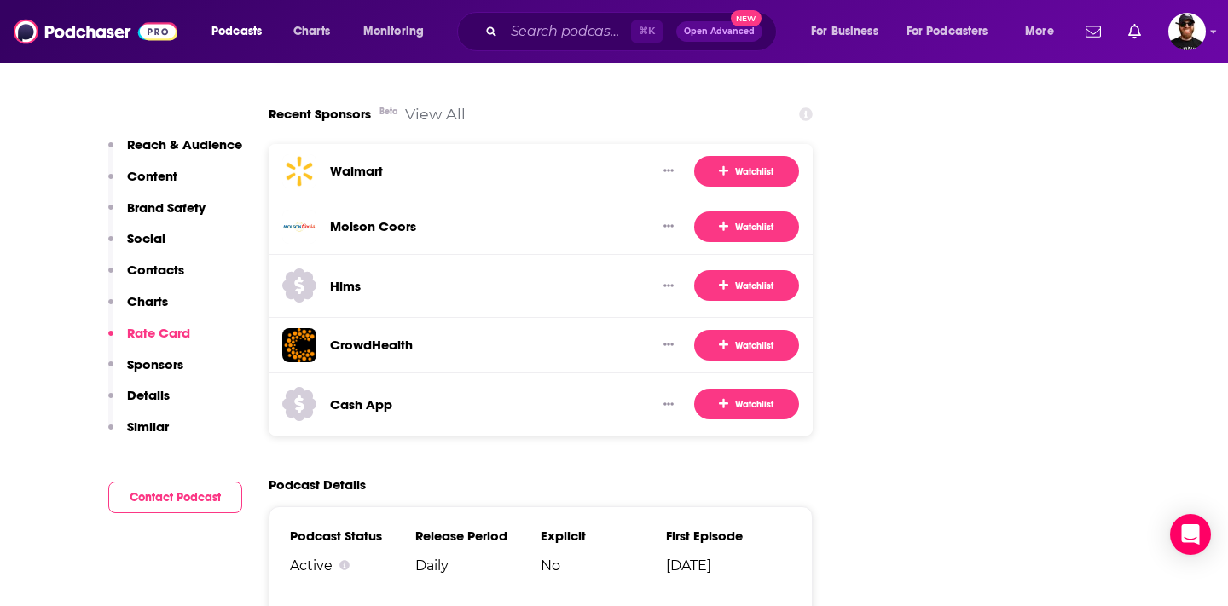
scroll to position [3074, 0]
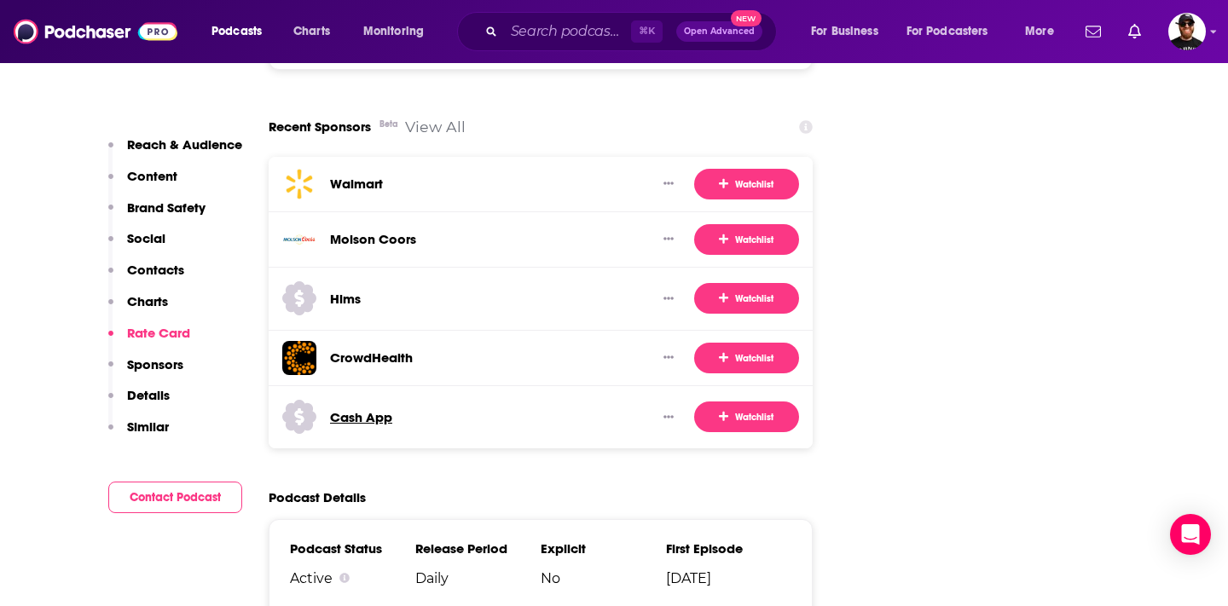
click at [368, 409] on h3 "Cash App" at bounding box center [361, 417] width 62 height 16
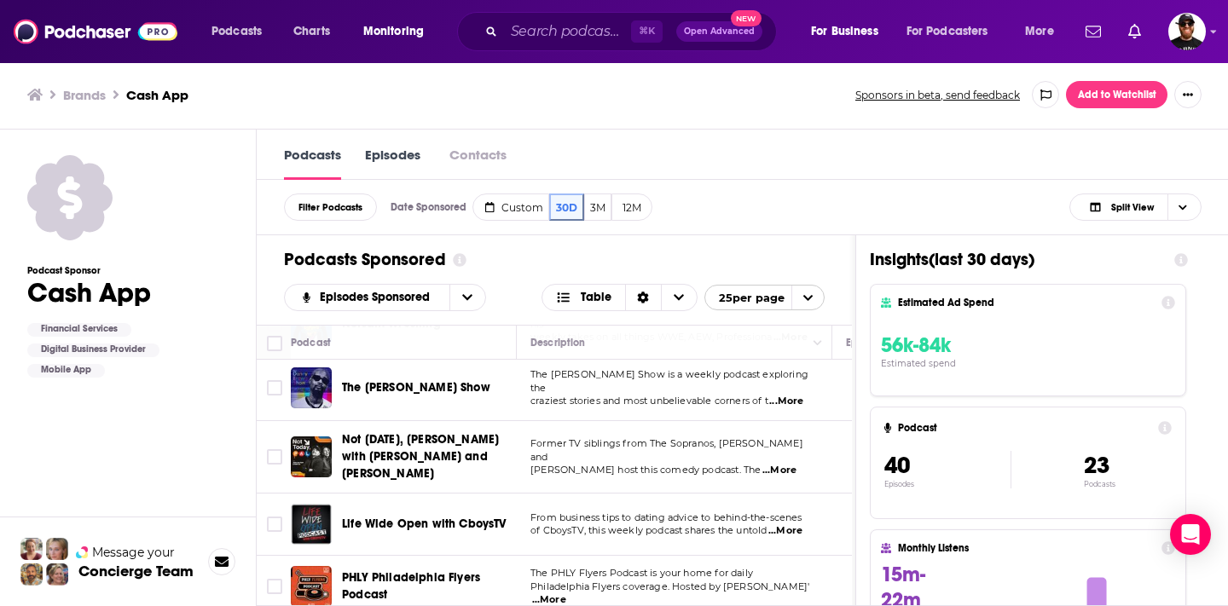
scroll to position [1, 0]
click at [701, 567] on span "The PHLY Flyers Podcast is your home for daily" at bounding box center [641, 573] width 223 height 12
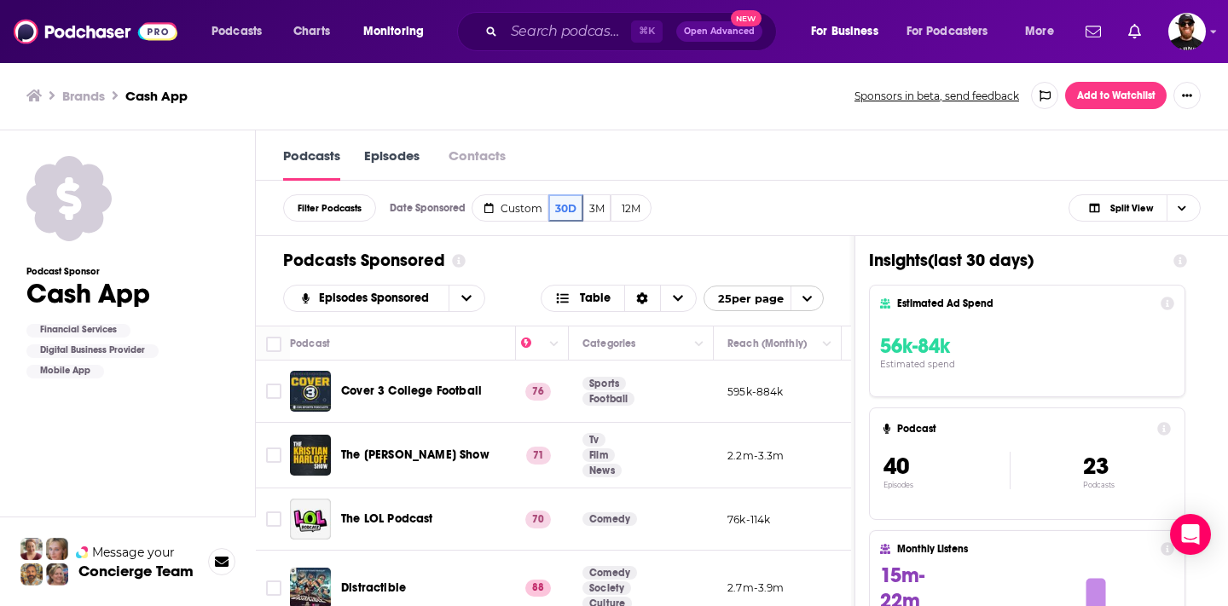
scroll to position [0, 1]
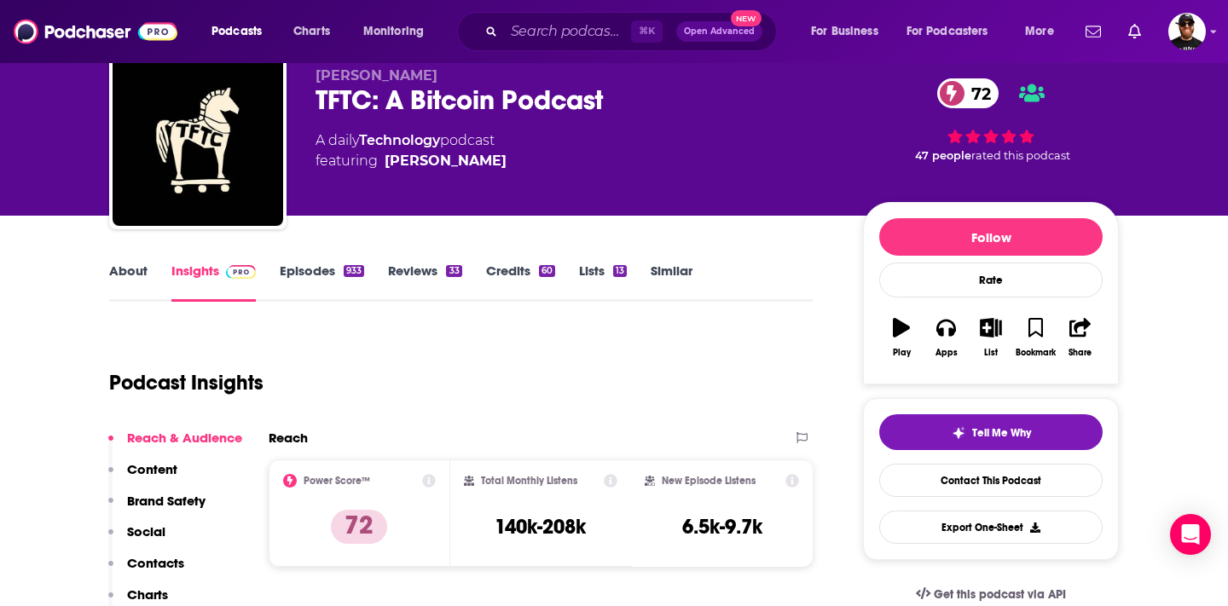
scroll to position [53, 0]
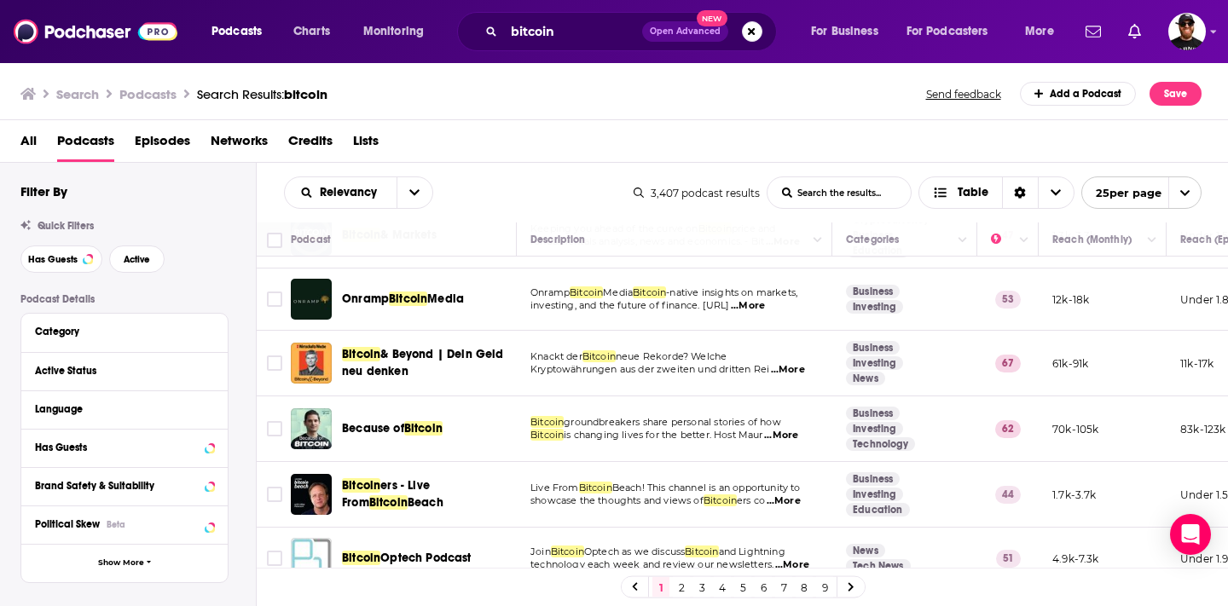
scroll to position [651, 0]
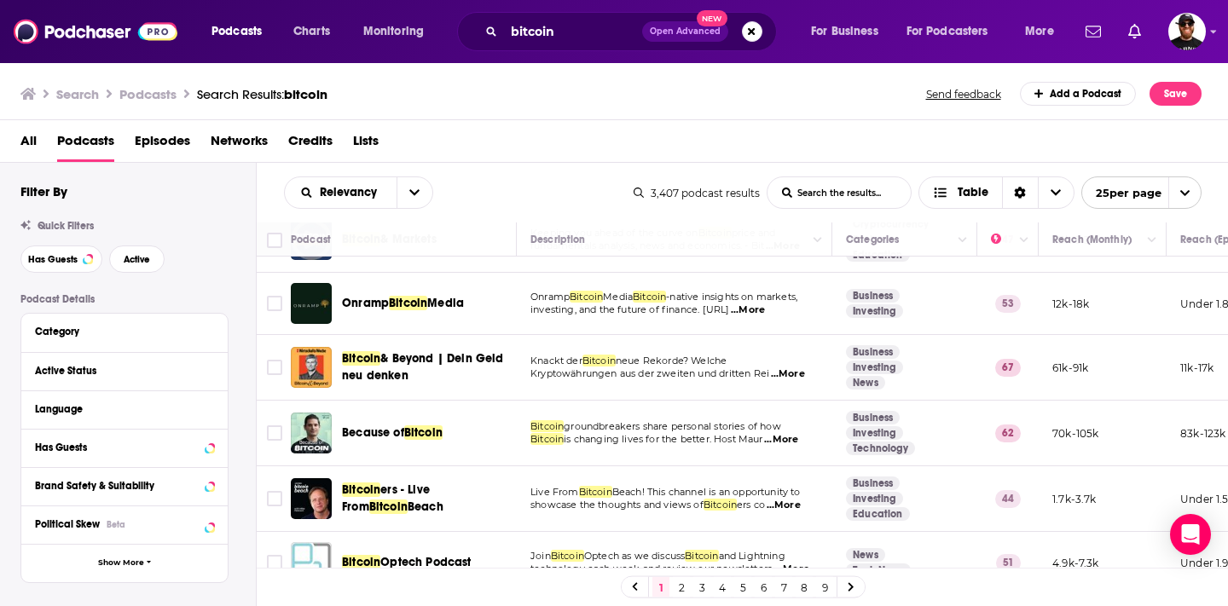
click at [437, 296] on span "Media" at bounding box center [445, 303] width 37 height 14
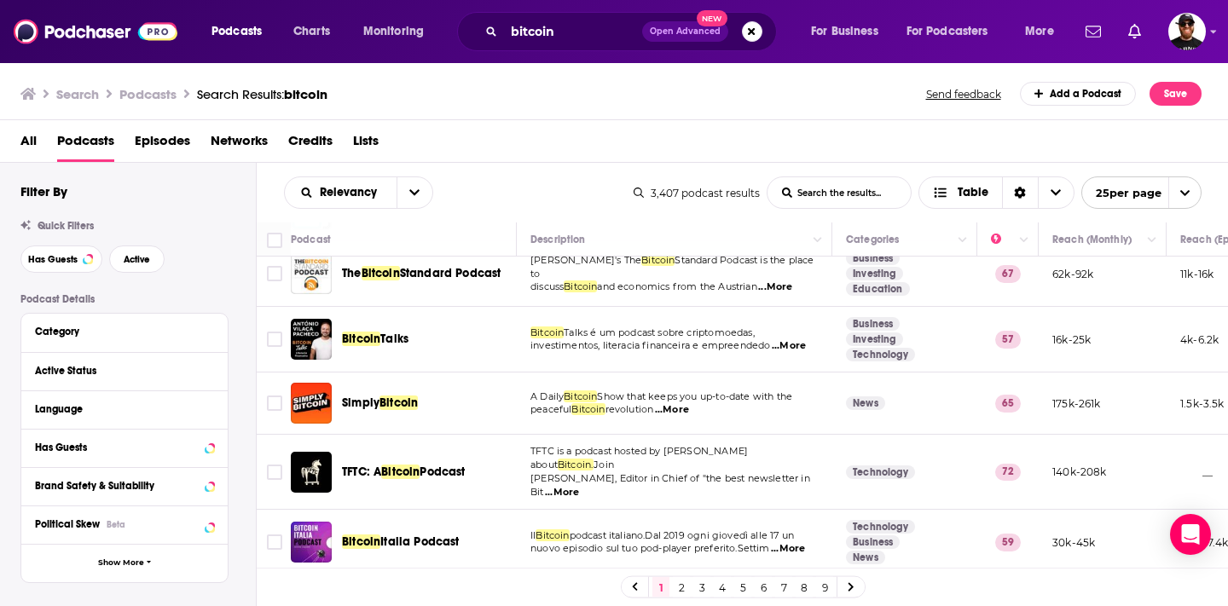
scroll to position [1006, 0]
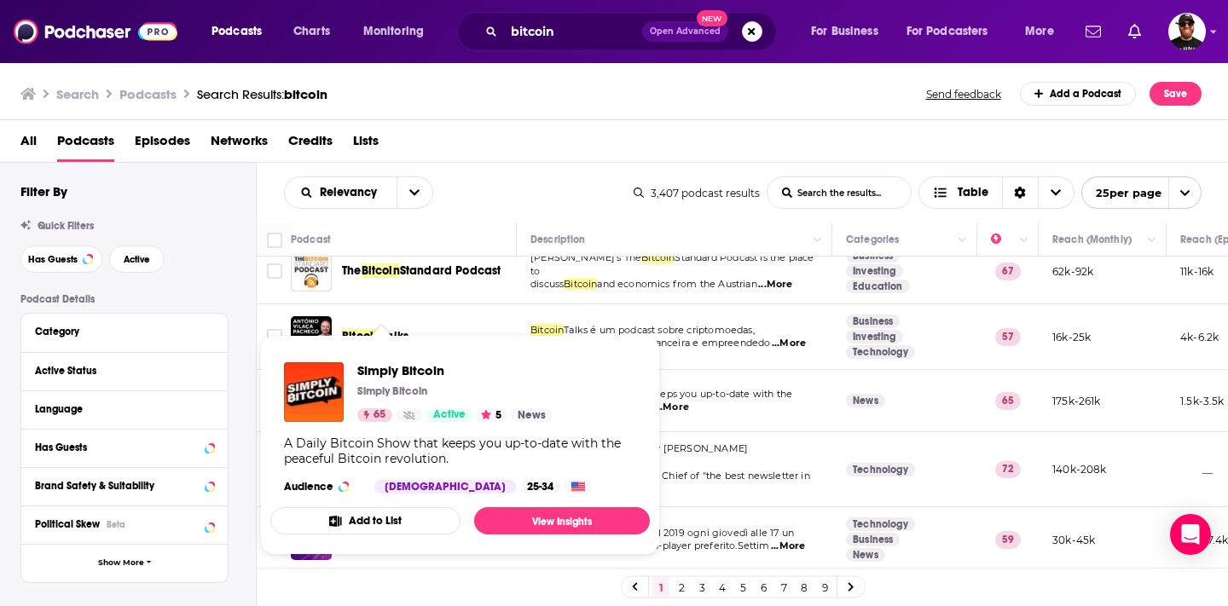
click at [382, 384] on div "Simply Bitcoin Simply Bitcoin 65 Active 5 News" at bounding box center [454, 392] width 195 height 60
click at [539, 527] on link "View Insights" at bounding box center [562, 520] width 176 height 27
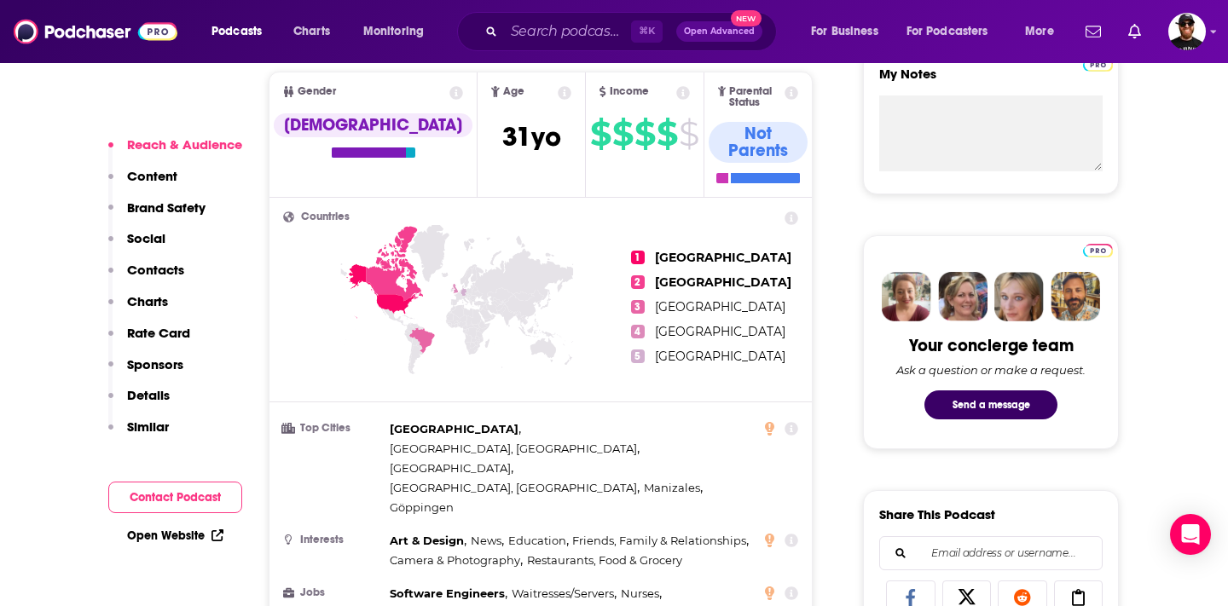
scroll to position [643, 0]
click at [153, 368] on p "Sponsors" at bounding box center [155, 364] width 56 height 16
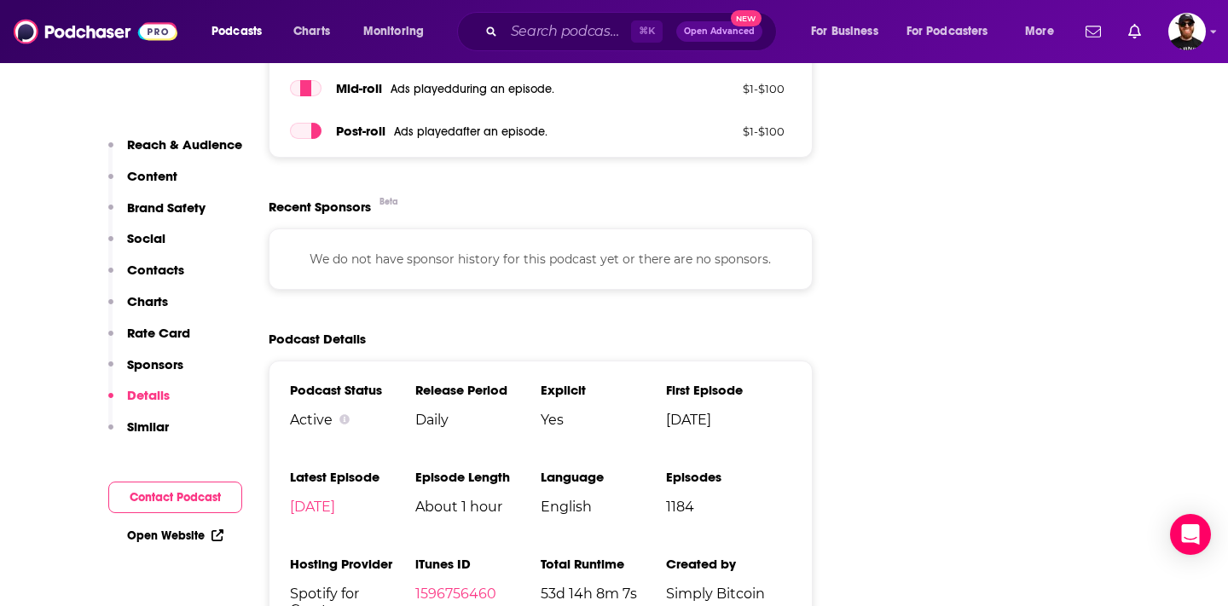
scroll to position [2737, 0]
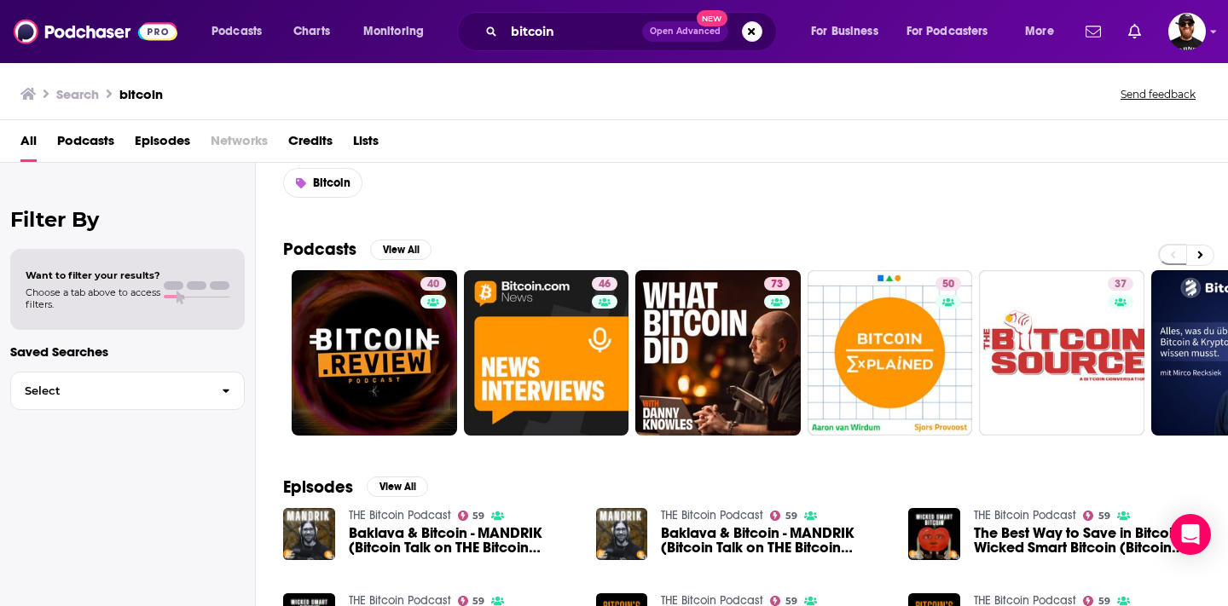
scroll to position [49, 0]
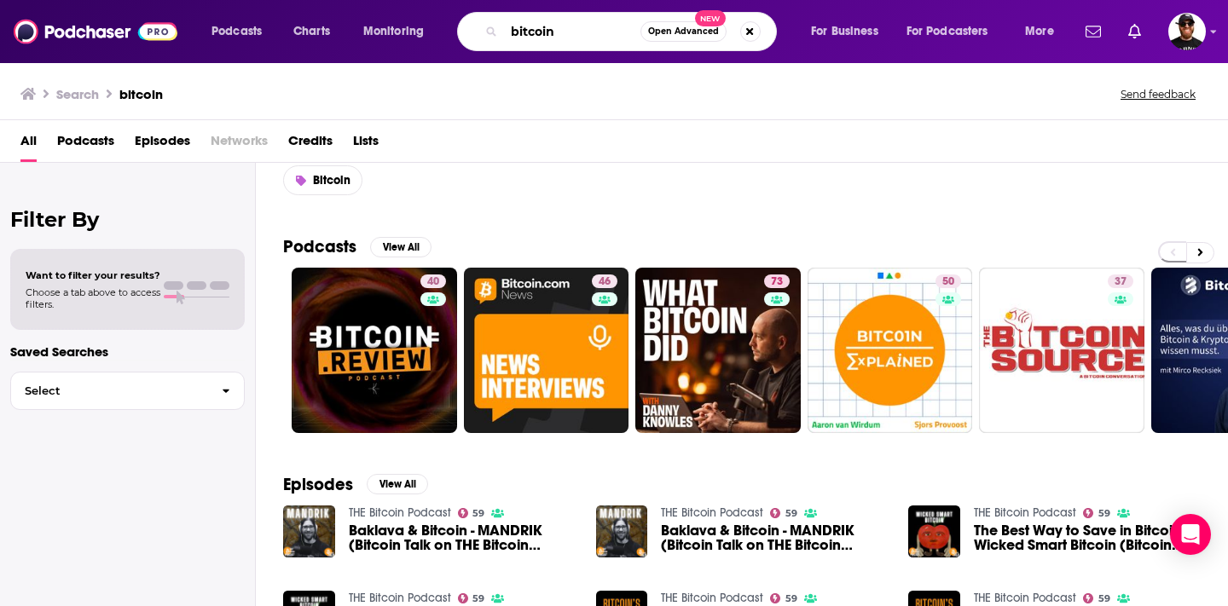
click at [579, 39] on input "bitcoin" at bounding box center [572, 31] width 136 height 27
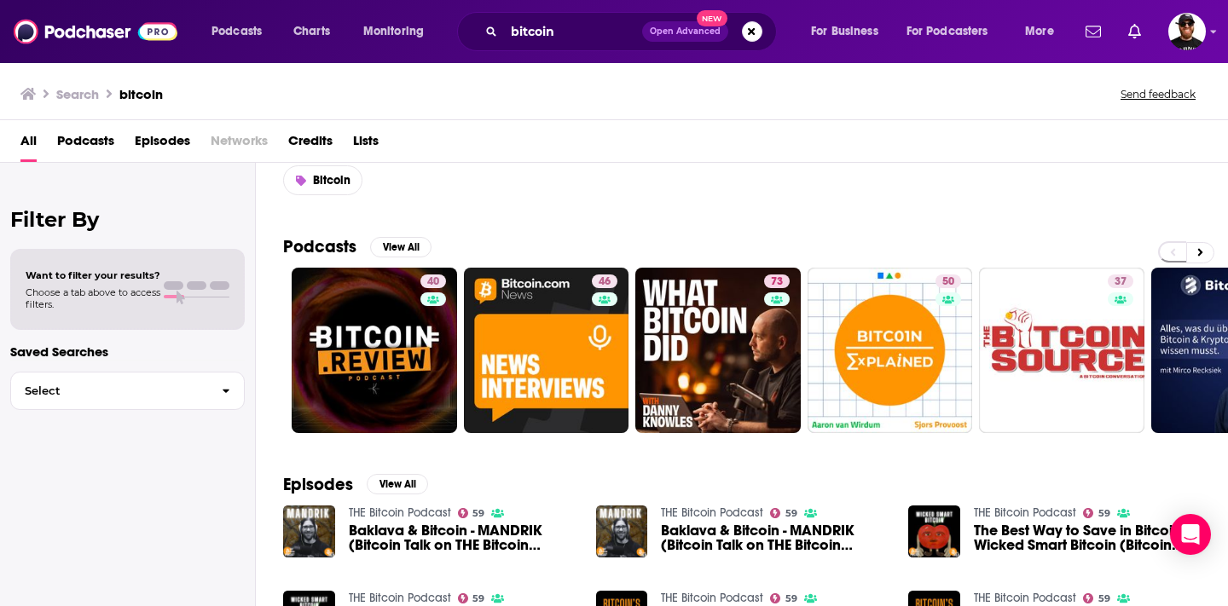
click at [96, 136] on span "Podcasts" at bounding box center [85, 144] width 57 height 35
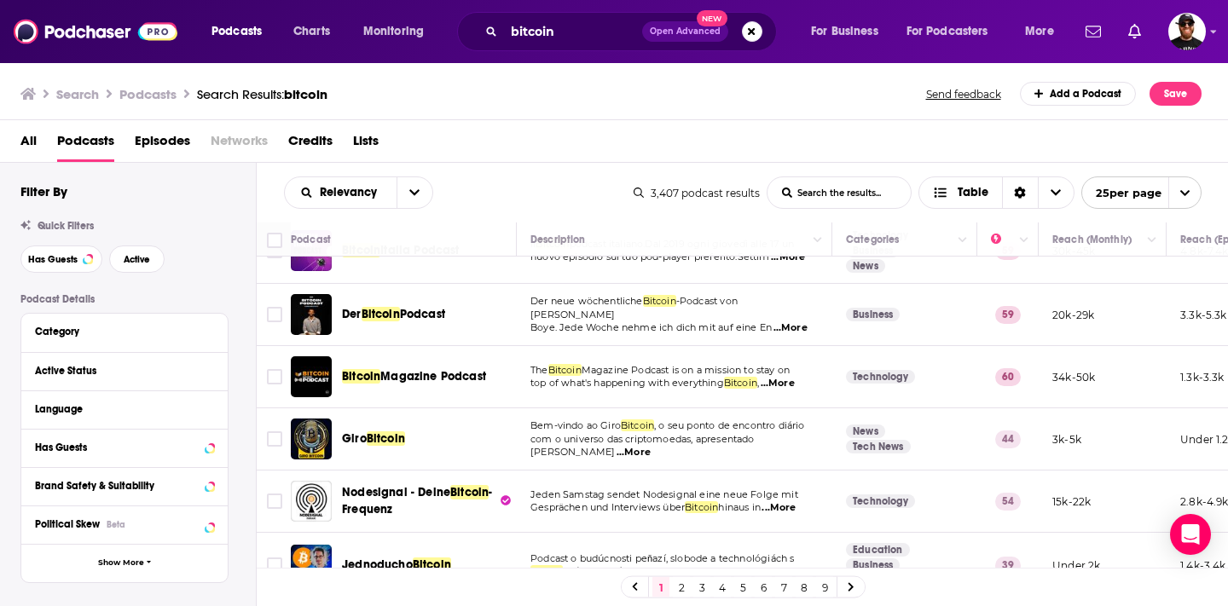
click at [674, 587] on link "2" at bounding box center [681, 587] width 17 height 20
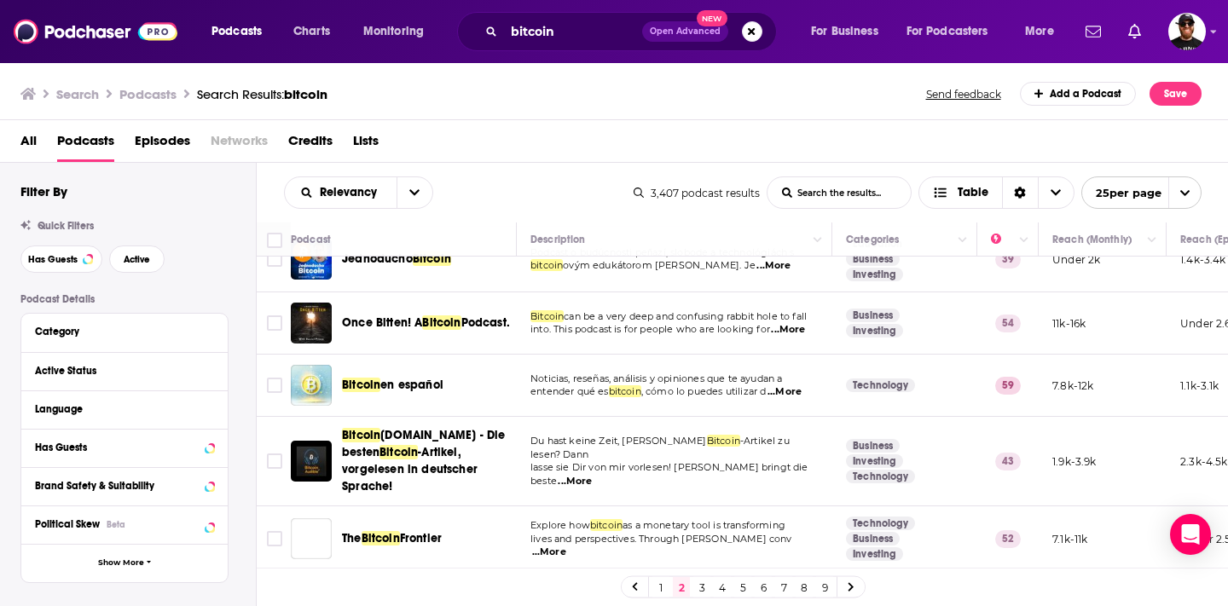
scroll to position [157, 0]
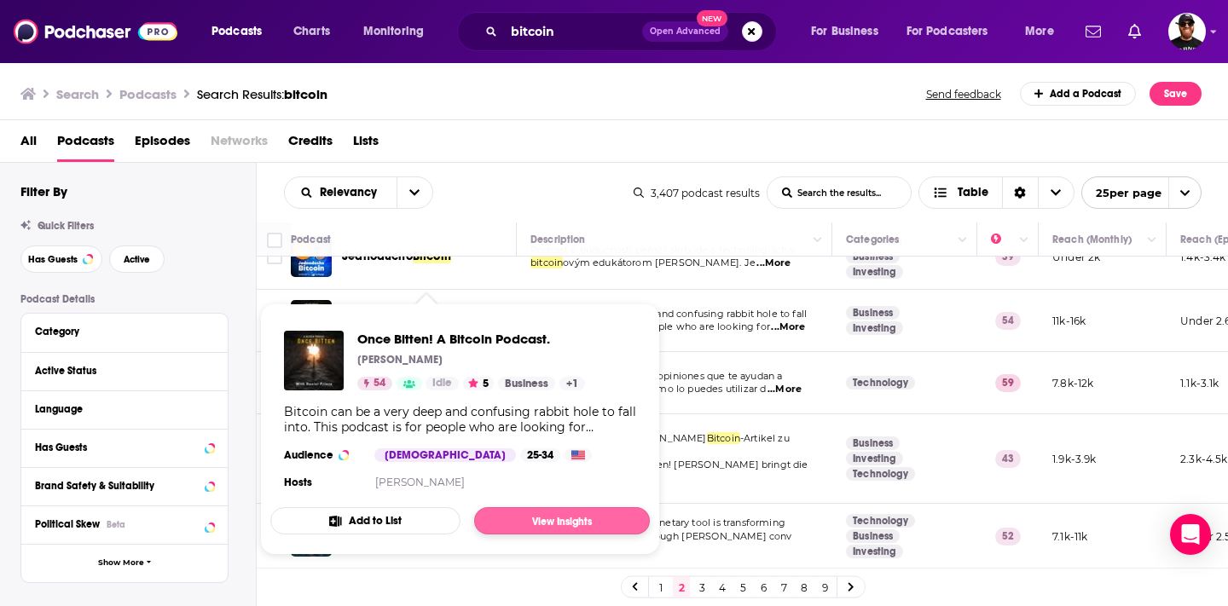
click at [537, 524] on link "View Insights" at bounding box center [562, 520] width 176 height 27
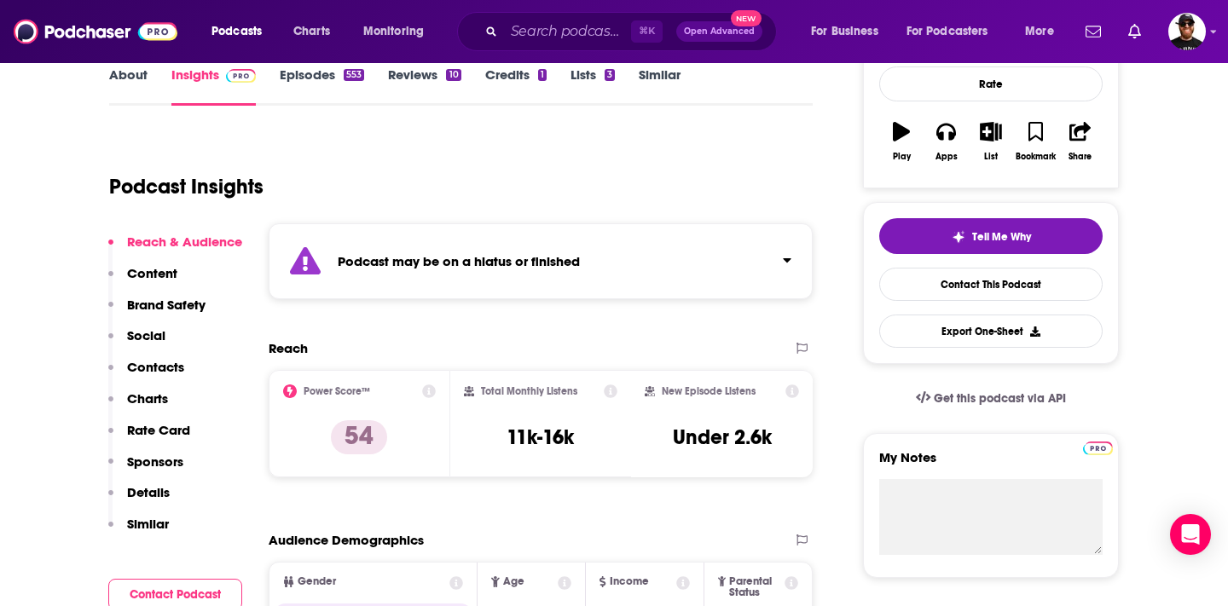
scroll to position [252, 0]
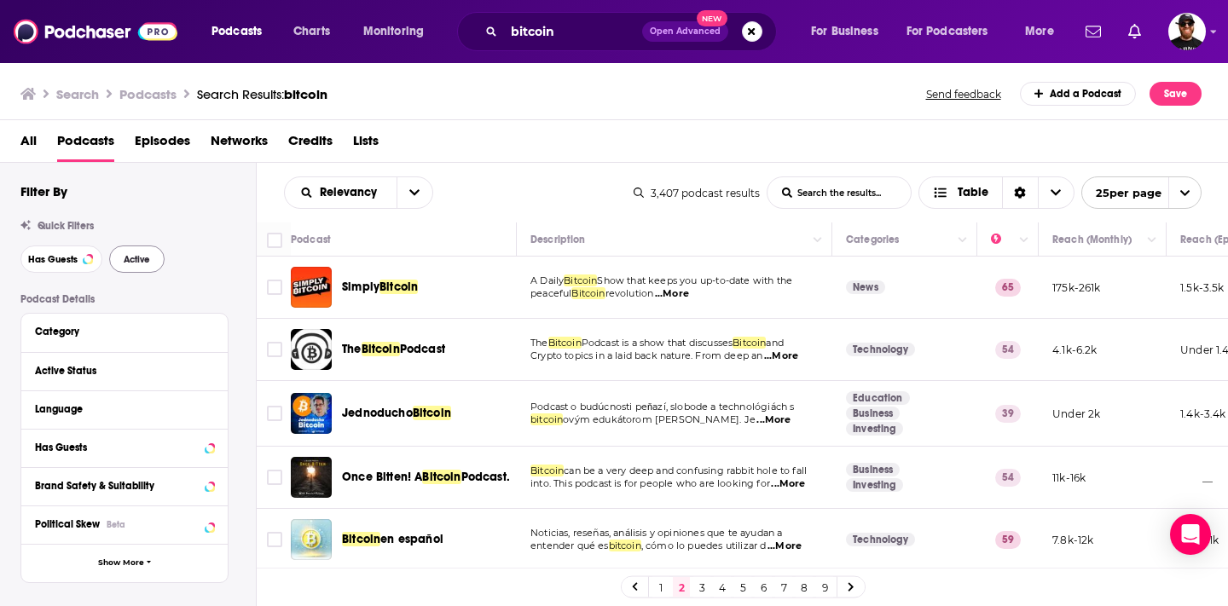
click at [136, 260] on span "Active" at bounding box center [137, 259] width 26 height 9
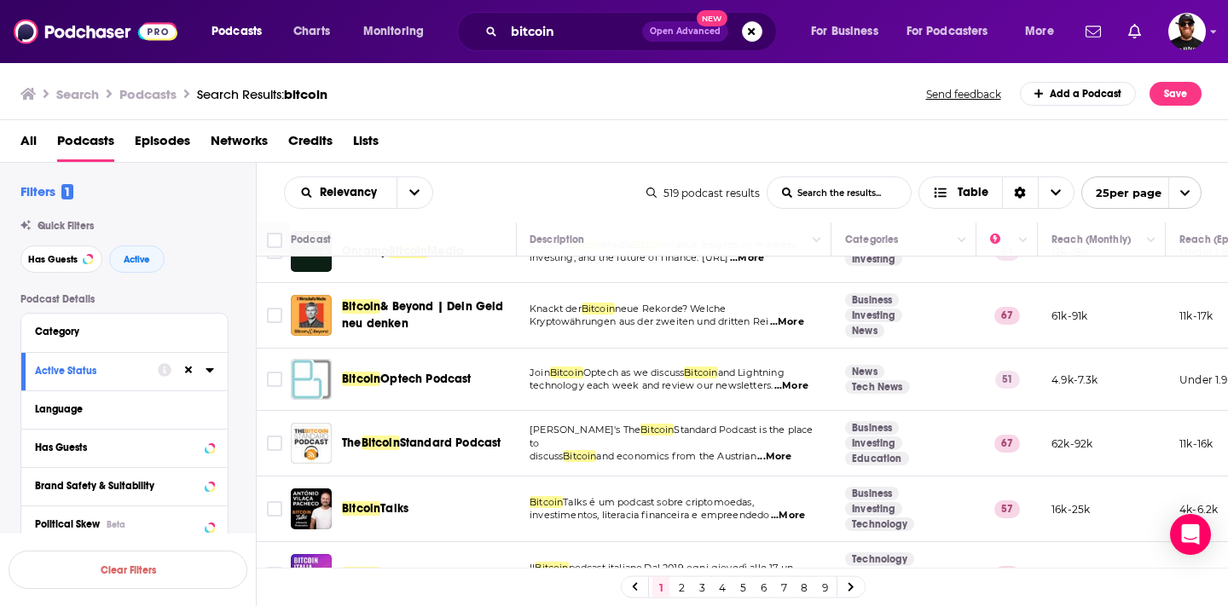
scroll to position [580, 1]
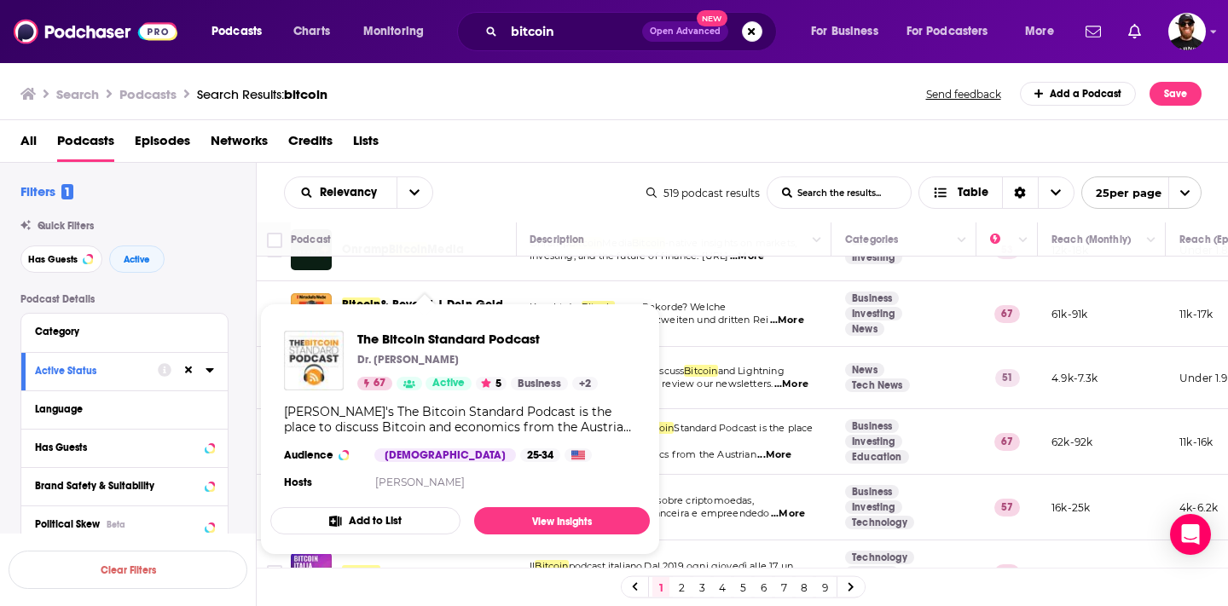
click at [461, 431] on div "[PERSON_NAME]'s The Bitcoin Standard Podcast is the place to discuss Bitcoin an…" at bounding box center [460, 419] width 352 height 31
click at [534, 525] on link "View Insights" at bounding box center [562, 520] width 176 height 27
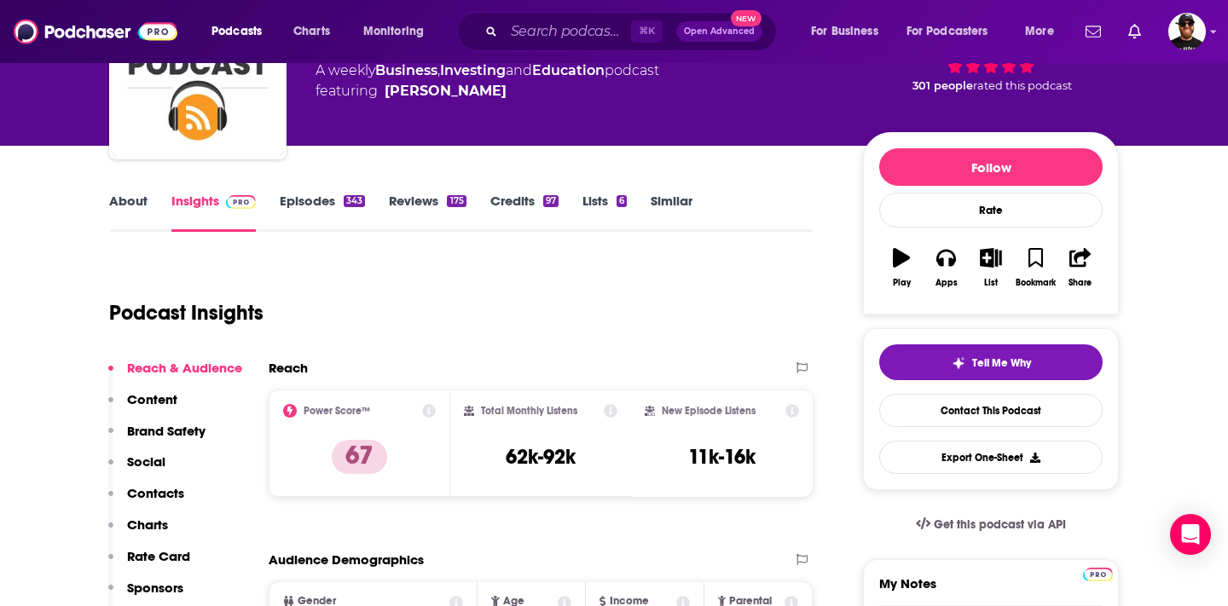
scroll to position [194, 0]
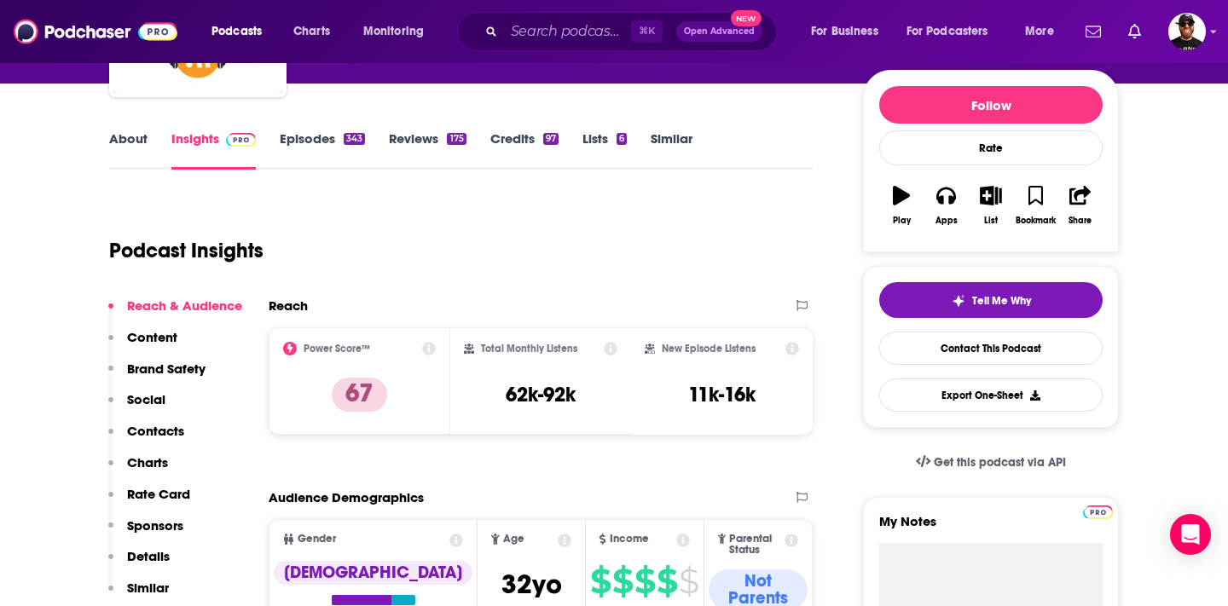
click at [168, 524] on p "Sponsors" at bounding box center [155, 526] width 56 height 16
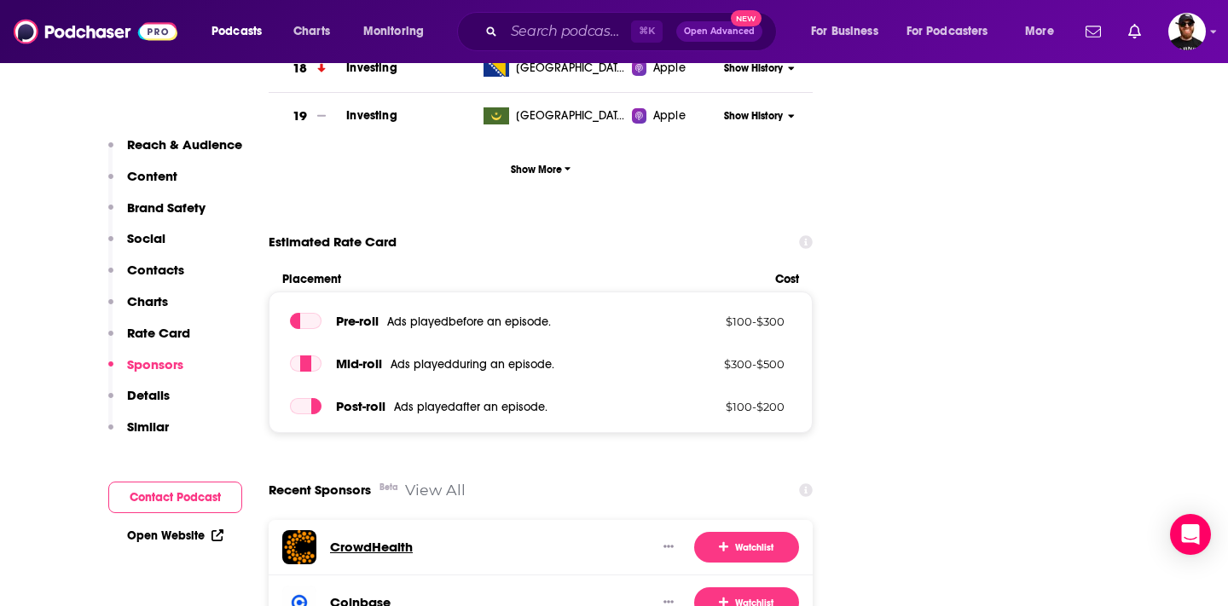
scroll to position [2849, 0]
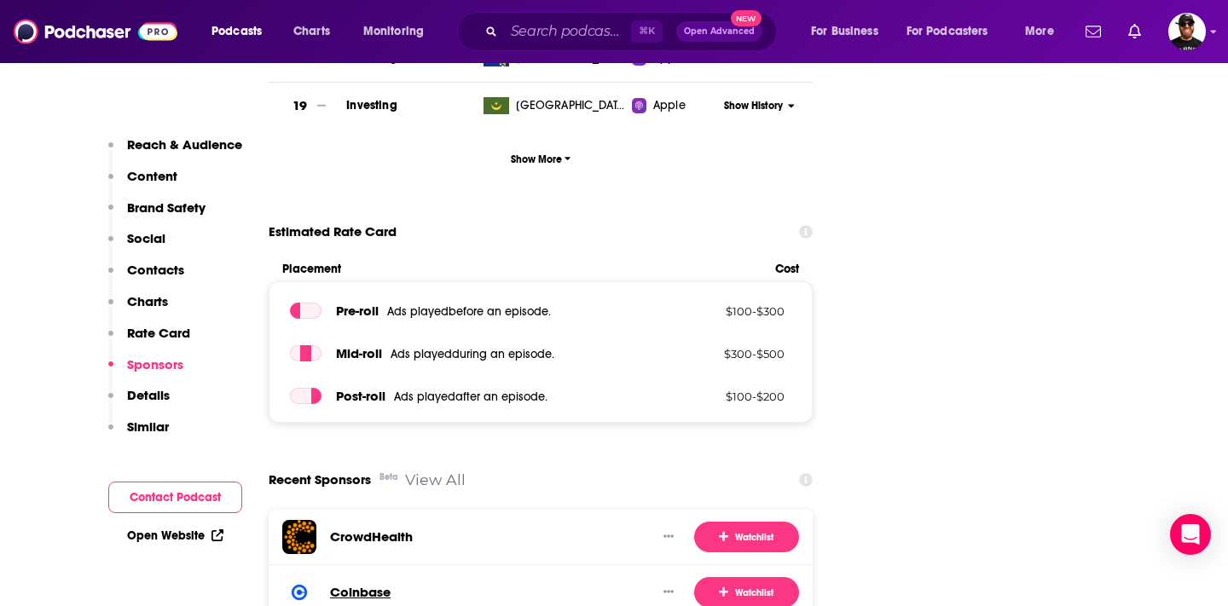
click at [367, 584] on h3 "Coinbase" at bounding box center [360, 592] width 61 height 16
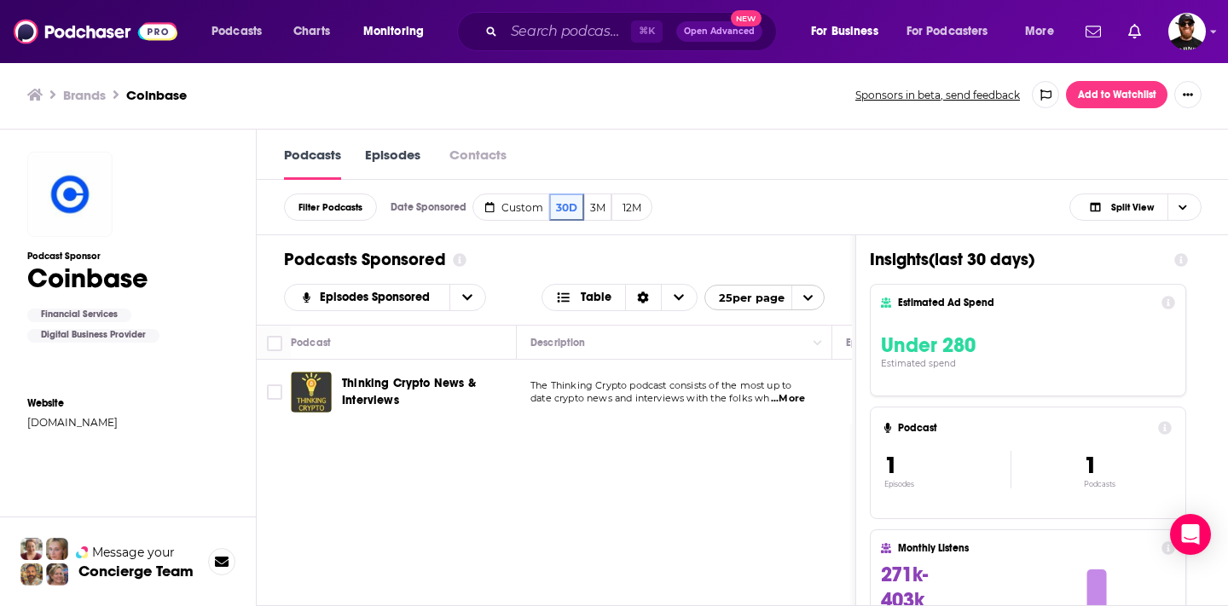
click at [520, 517] on div "Podcast Description Episodes Sponsored Categories Reach (Monthly) Reach (Episod…" at bounding box center [554, 537] width 595 height 425
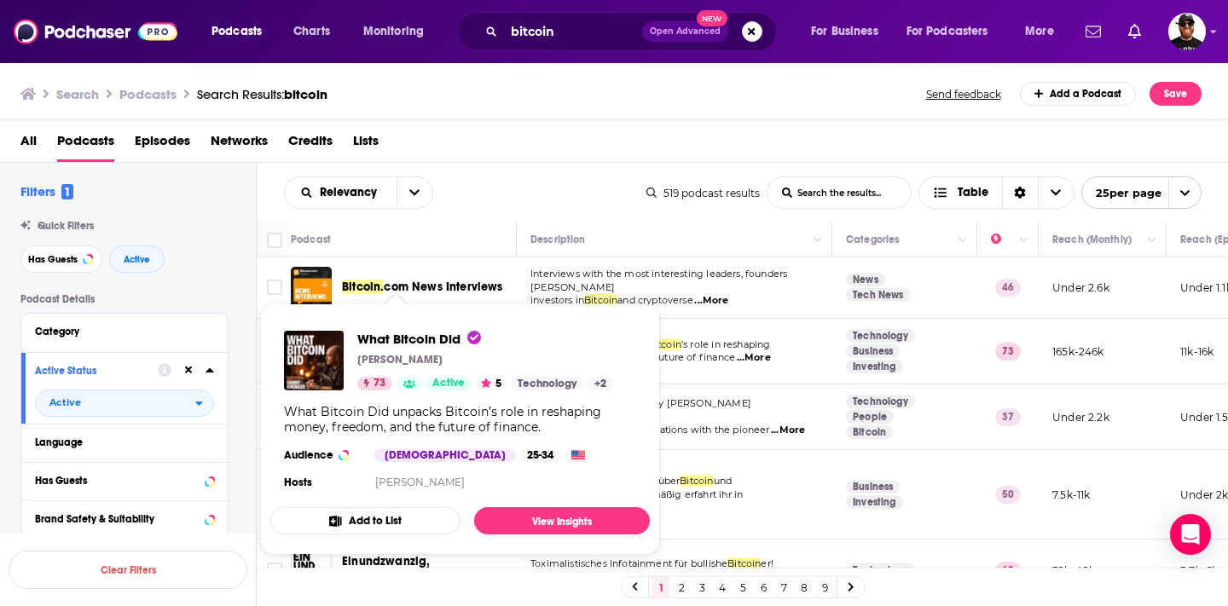
click at [409, 351] on div "What Bitcoin Did [PERSON_NAME] 73 Active 5 Technology + 2" at bounding box center [485, 361] width 256 height 60
click at [410, 340] on span "What Bitcoin Did" at bounding box center [419, 339] width 124 height 16
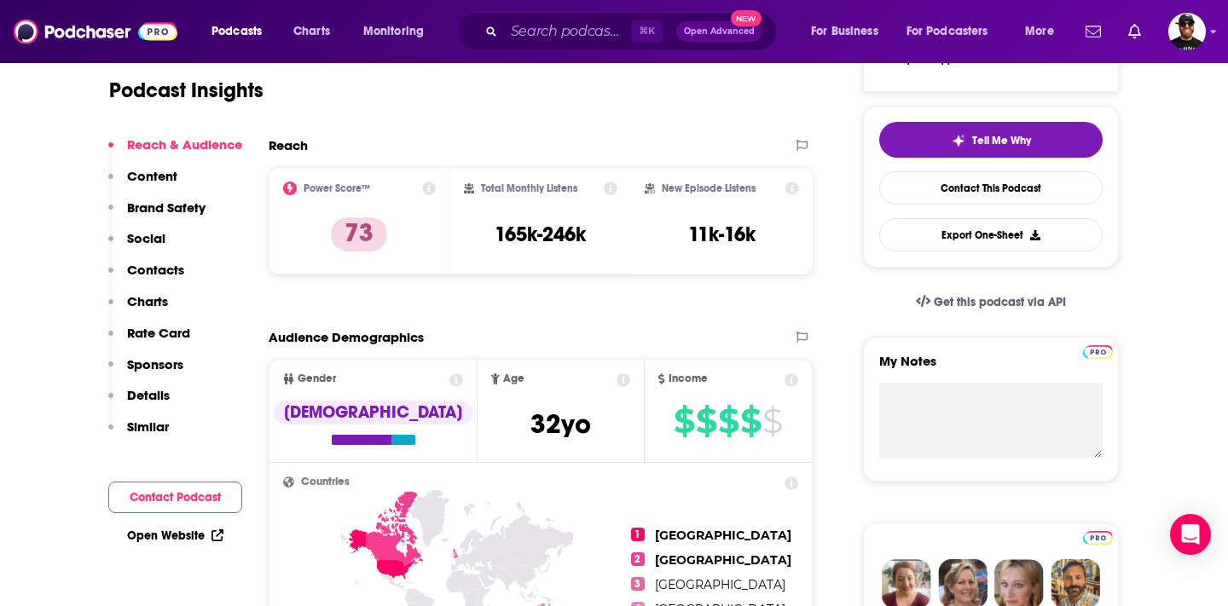
scroll to position [367, 0]
